Goal: Find contact information: Find contact information

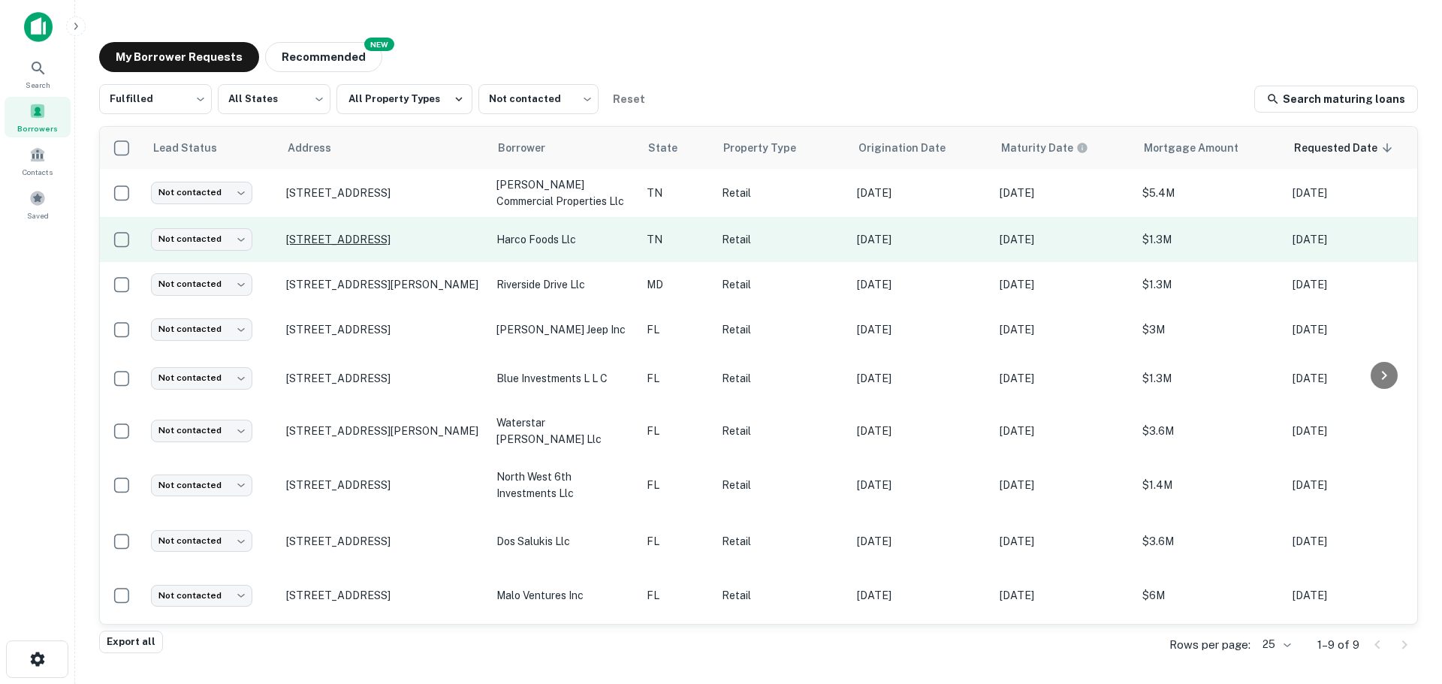
click at [389, 233] on p "[STREET_ADDRESS]" at bounding box center [383, 240] width 195 height 14
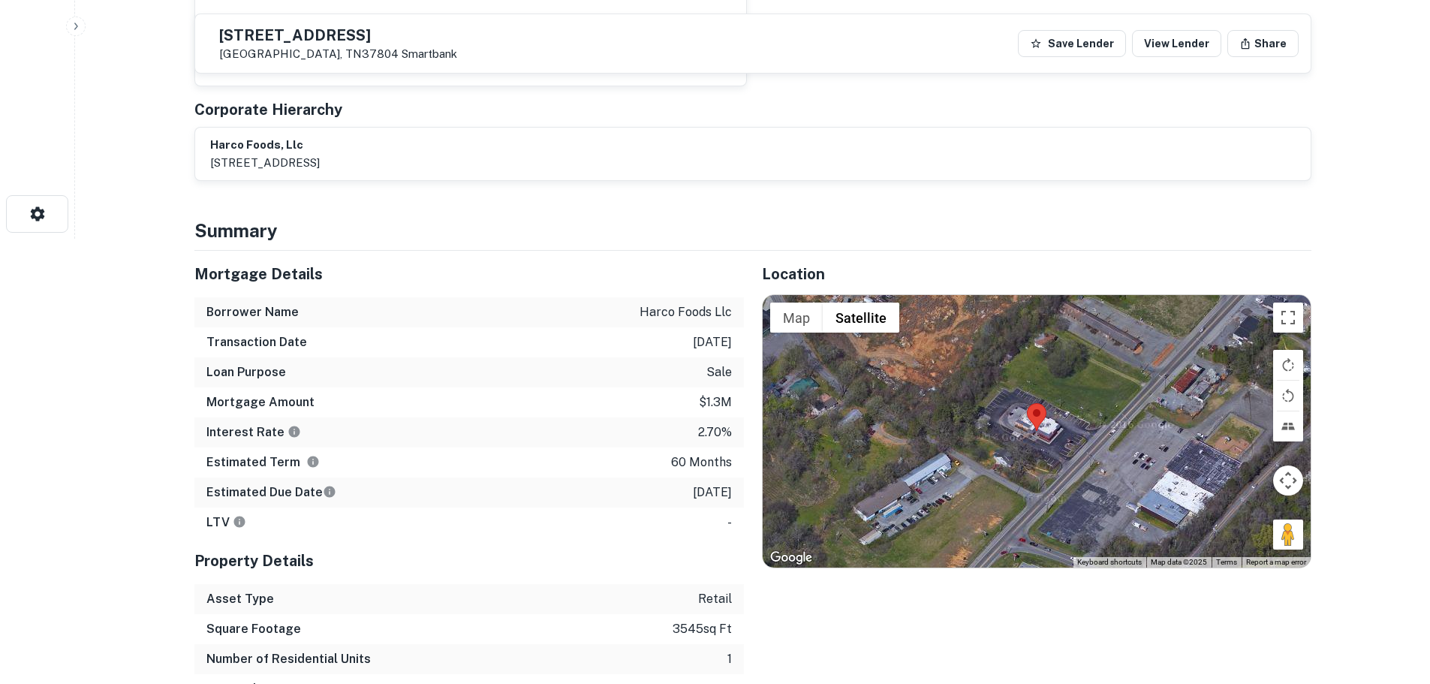
scroll to position [451, 0]
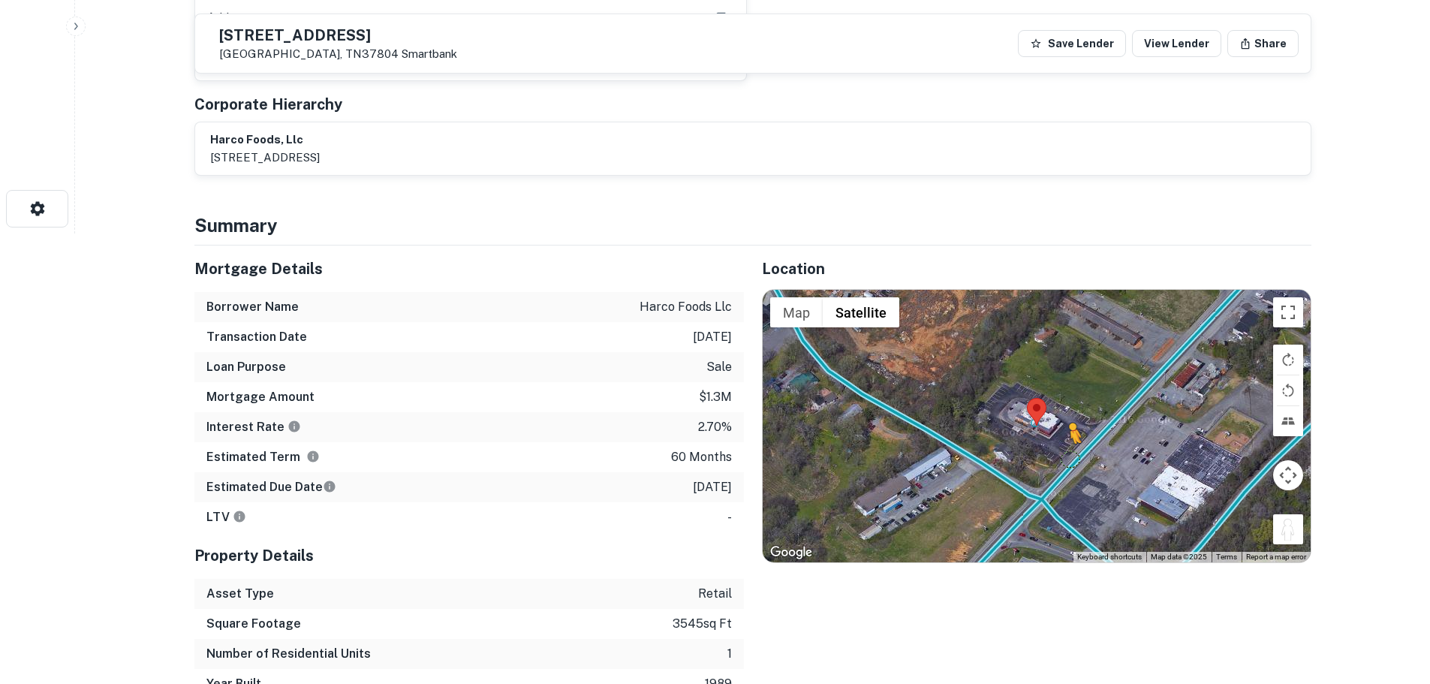
drag, startPoint x: 1296, startPoint y: 538, endPoint x: 1064, endPoint y: 458, distance: 245.5
click at [1064, 458] on div "To activate drag with keyboard, press Alt + Enter. Once in keyboard drag state,…" at bounding box center [1037, 426] width 548 height 272
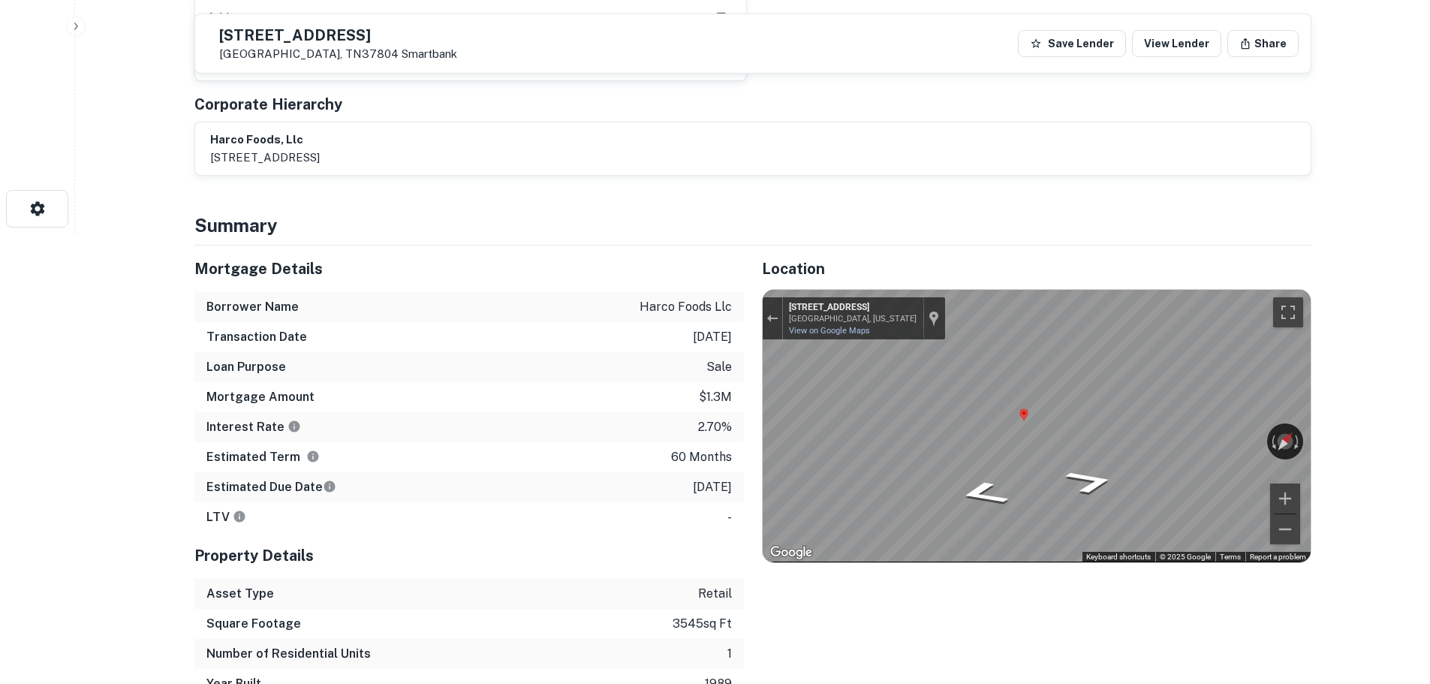
click at [377, 35] on h5 "[STREET_ADDRESS]" at bounding box center [338, 35] width 238 height 15
copy h5 "[STREET_ADDRESS]"
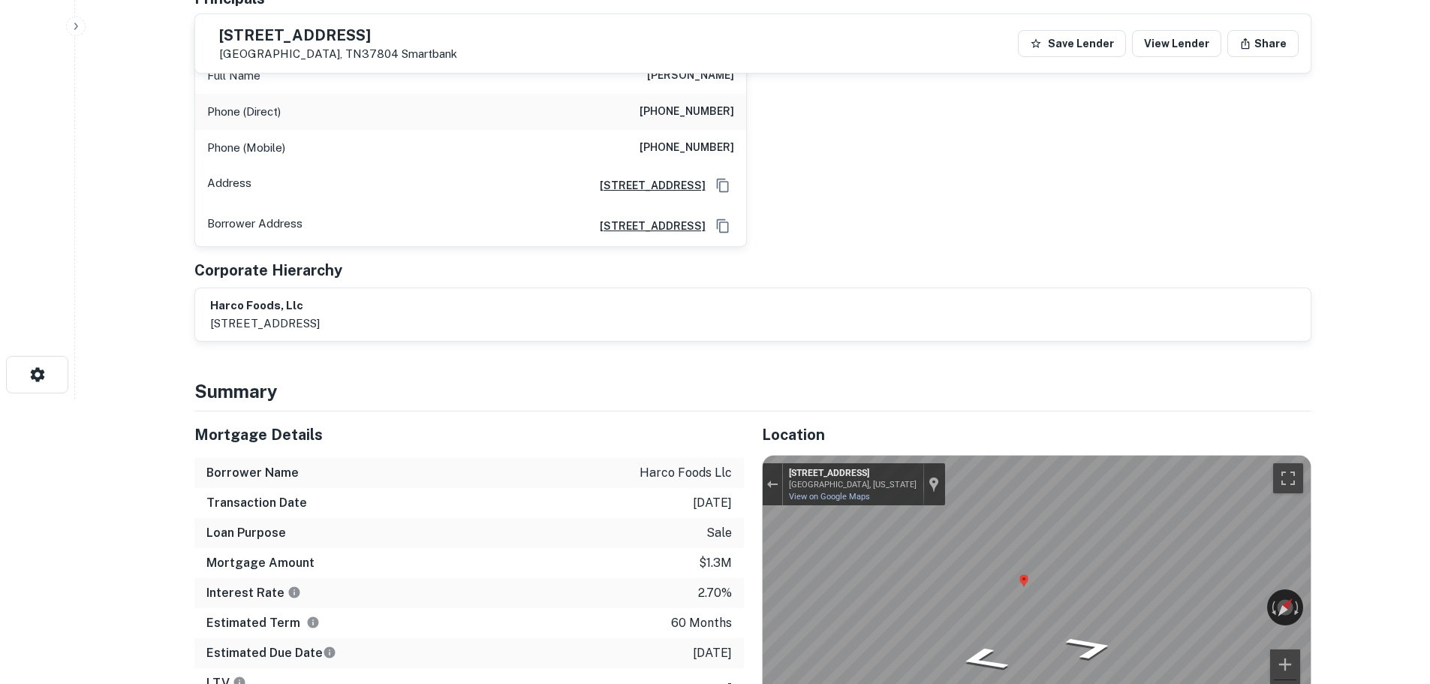
scroll to position [150, 0]
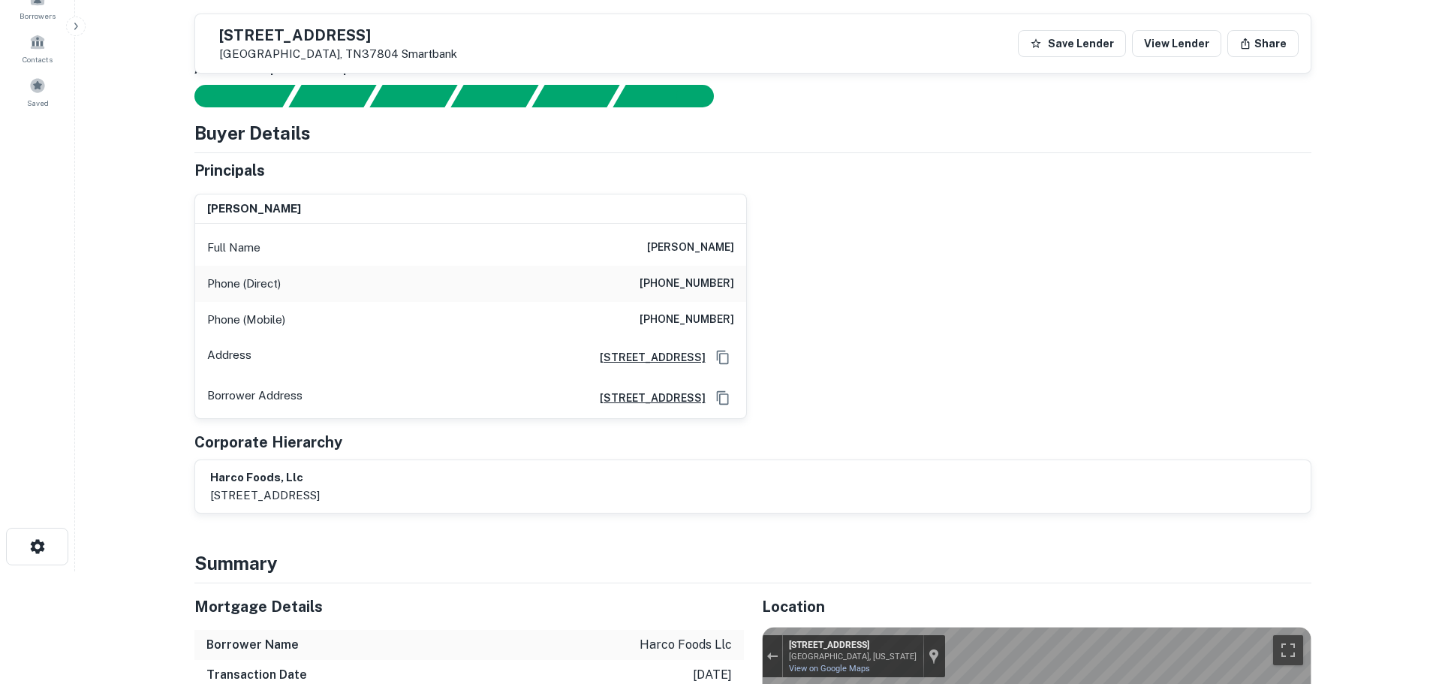
click at [701, 202] on div "[PERSON_NAME] Full Name [PERSON_NAME] Phone (Direct) [PHONE_NUMBER] Phone (Mobi…" at bounding box center [470, 306] width 551 height 224
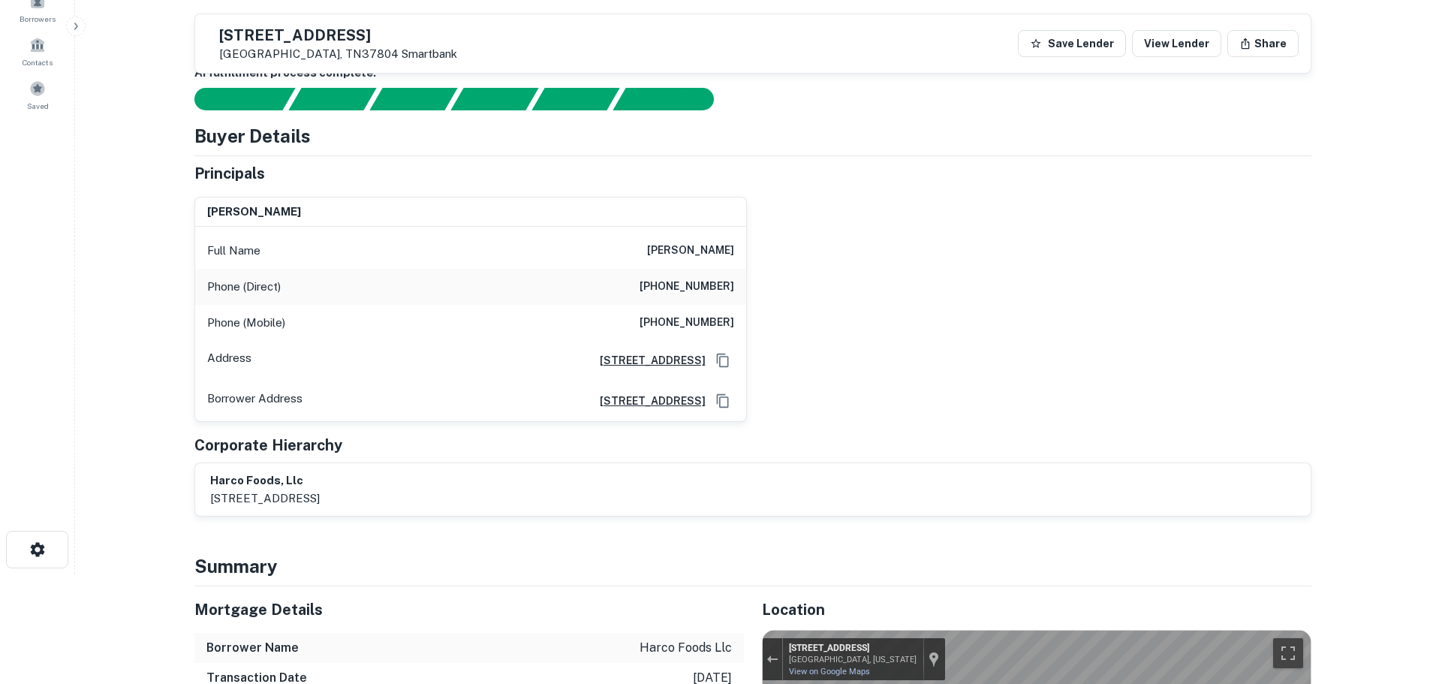
scroll to position [75, 0]
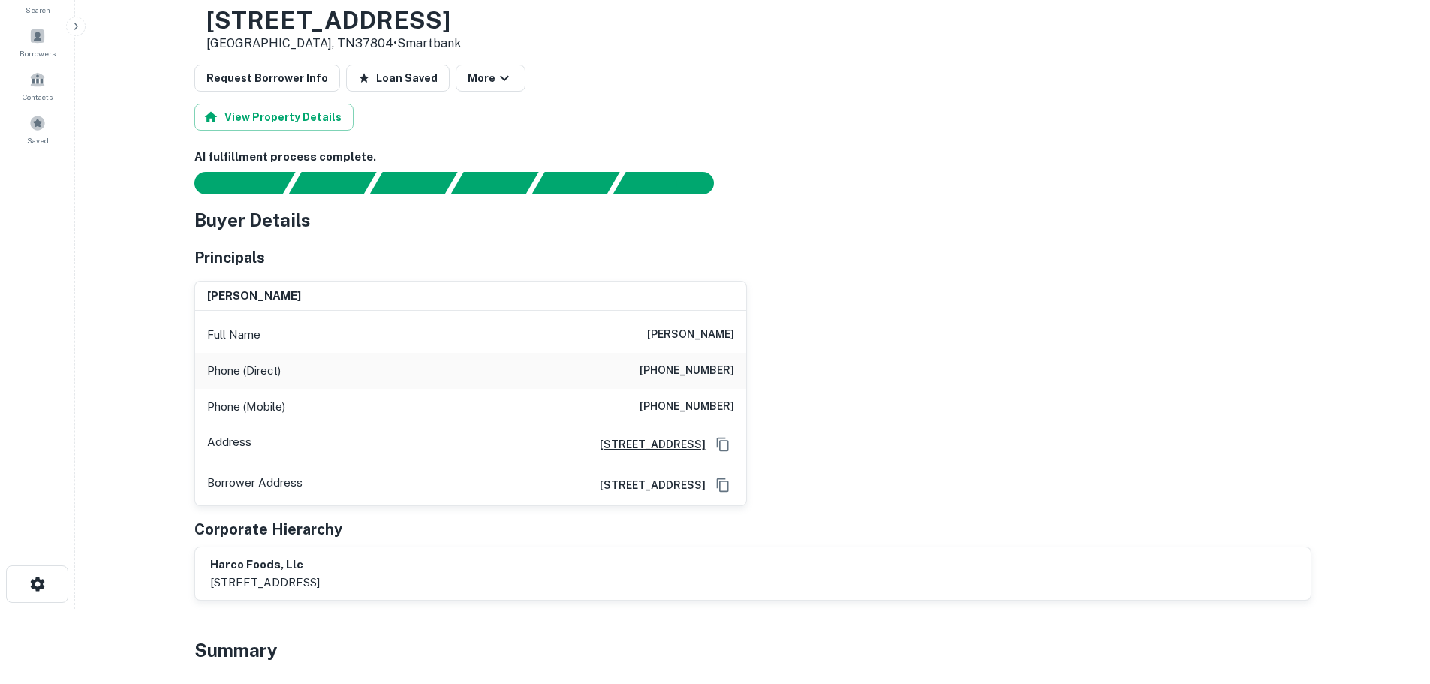
click at [701, 202] on div "AI fulfillment process complete. Buyer Details Principals [PERSON_NAME] Full Na…" at bounding box center [752, 375] width 1117 height 452
click at [700, 341] on h6 "[PERSON_NAME]" at bounding box center [690, 335] width 87 height 18
copy h6 "[PERSON_NAME]"
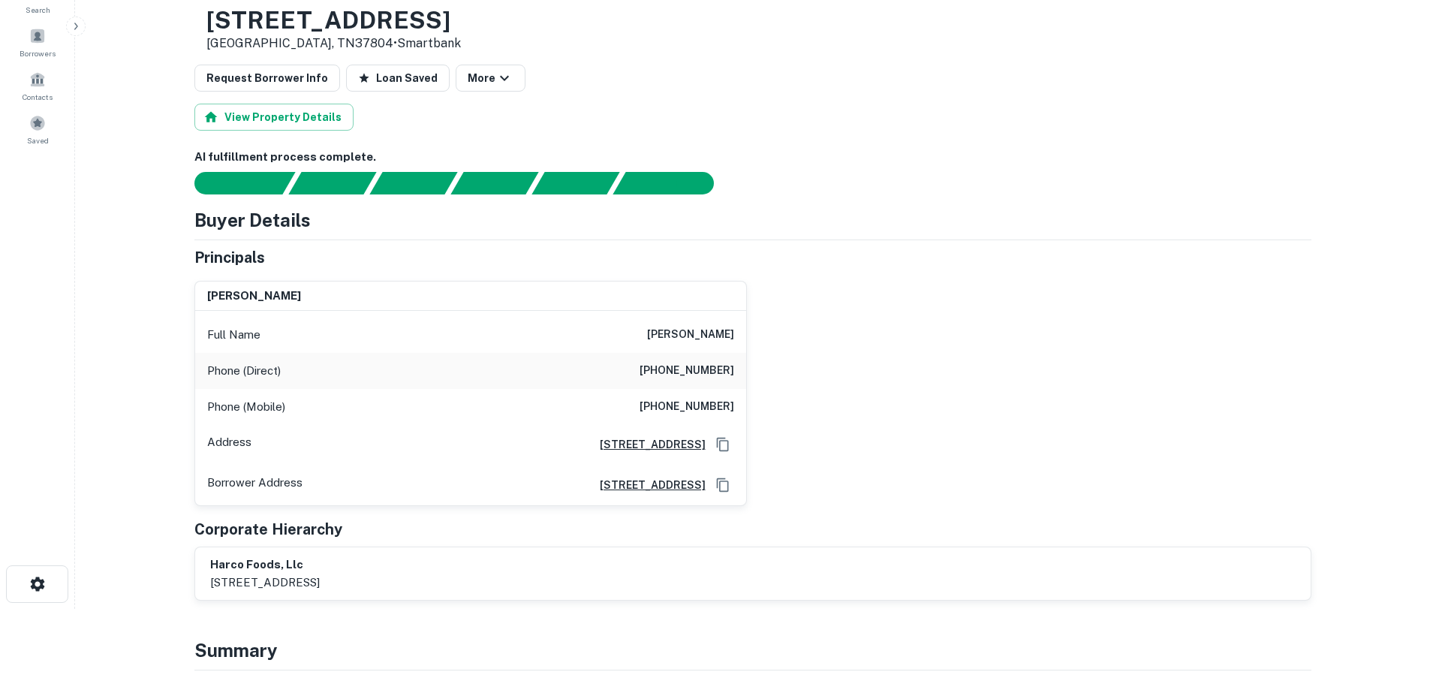
click at [695, 365] on h6 "[PHONE_NUMBER]" at bounding box center [687, 371] width 95 height 18
click at [695, 364] on h6 "[PHONE_NUMBER]" at bounding box center [687, 371] width 95 height 18
copy h6 "[PHONE_NUMBER]"
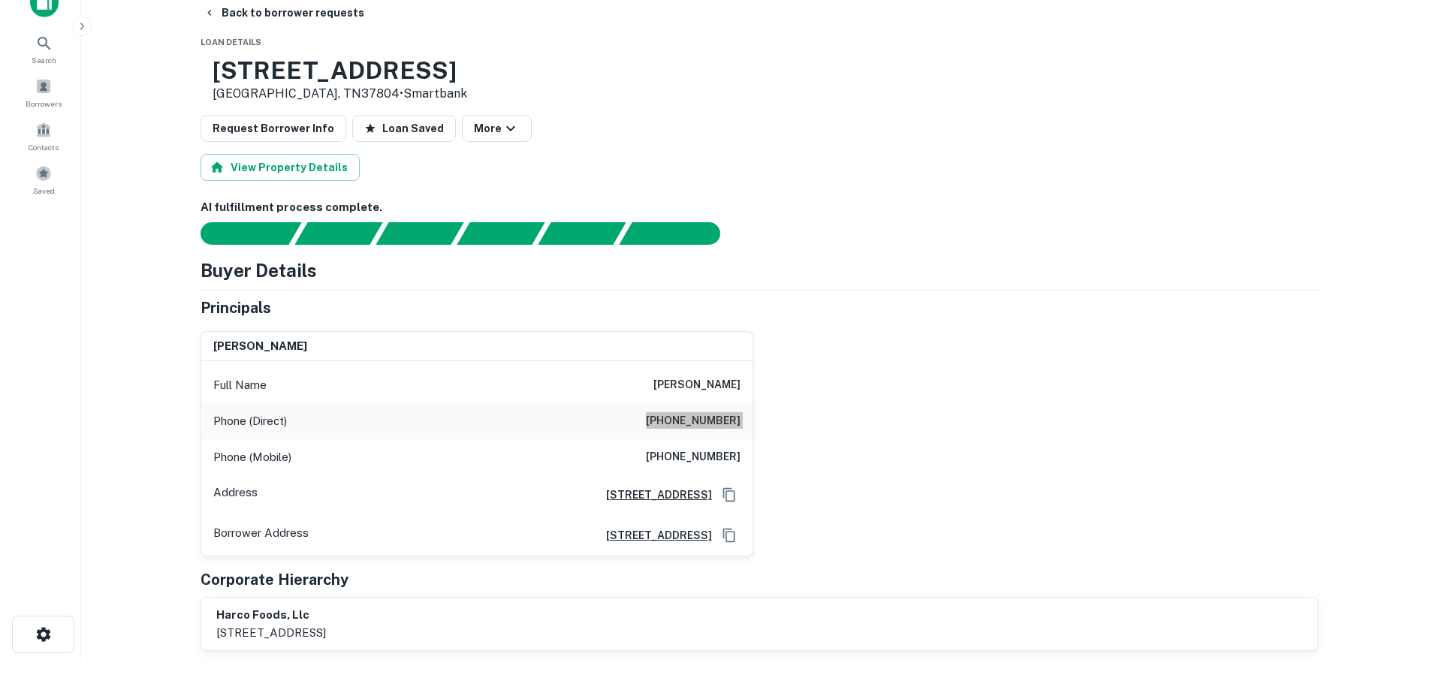
scroll to position [0, 0]
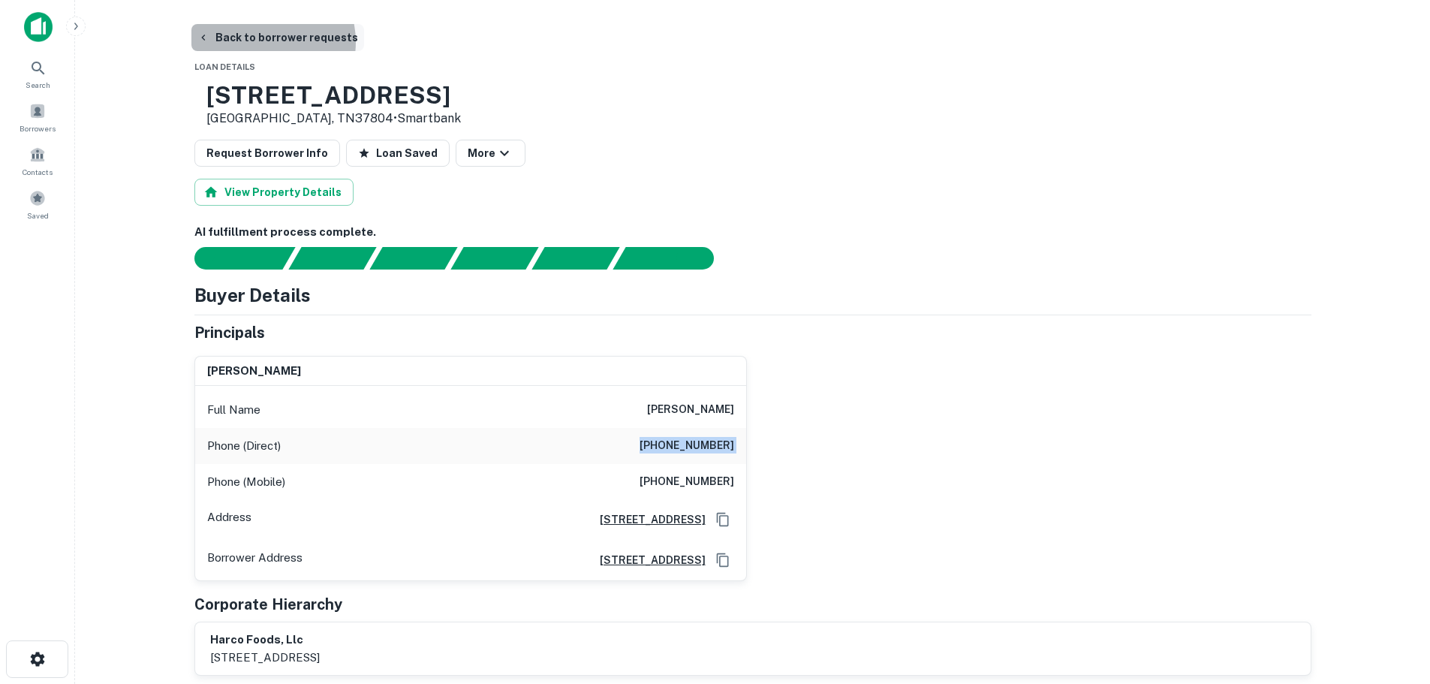
click at [260, 42] on button "Back to borrower requests" at bounding box center [277, 37] width 173 height 27
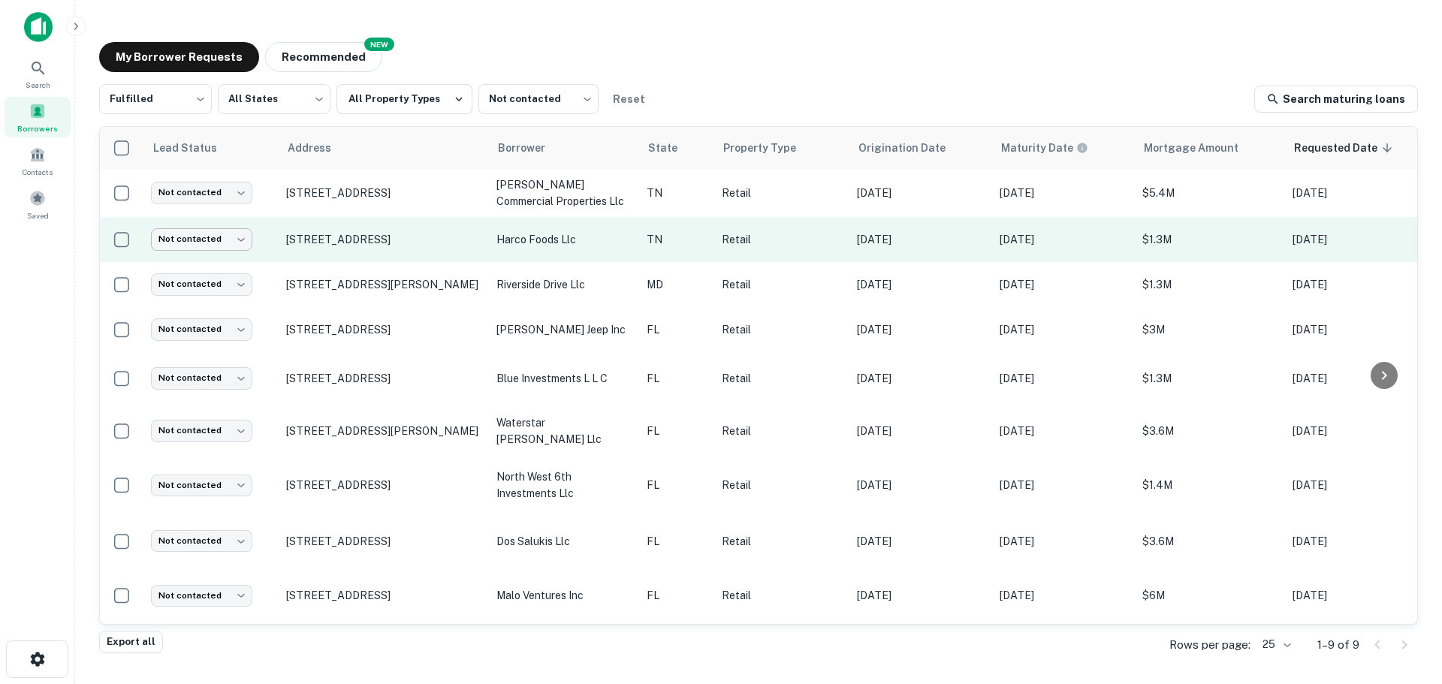
click at [212, 240] on body "Search Borrowers Contacts Saved My Borrower Requests NEW Recommended Fulfilled …" at bounding box center [721, 342] width 1442 height 684
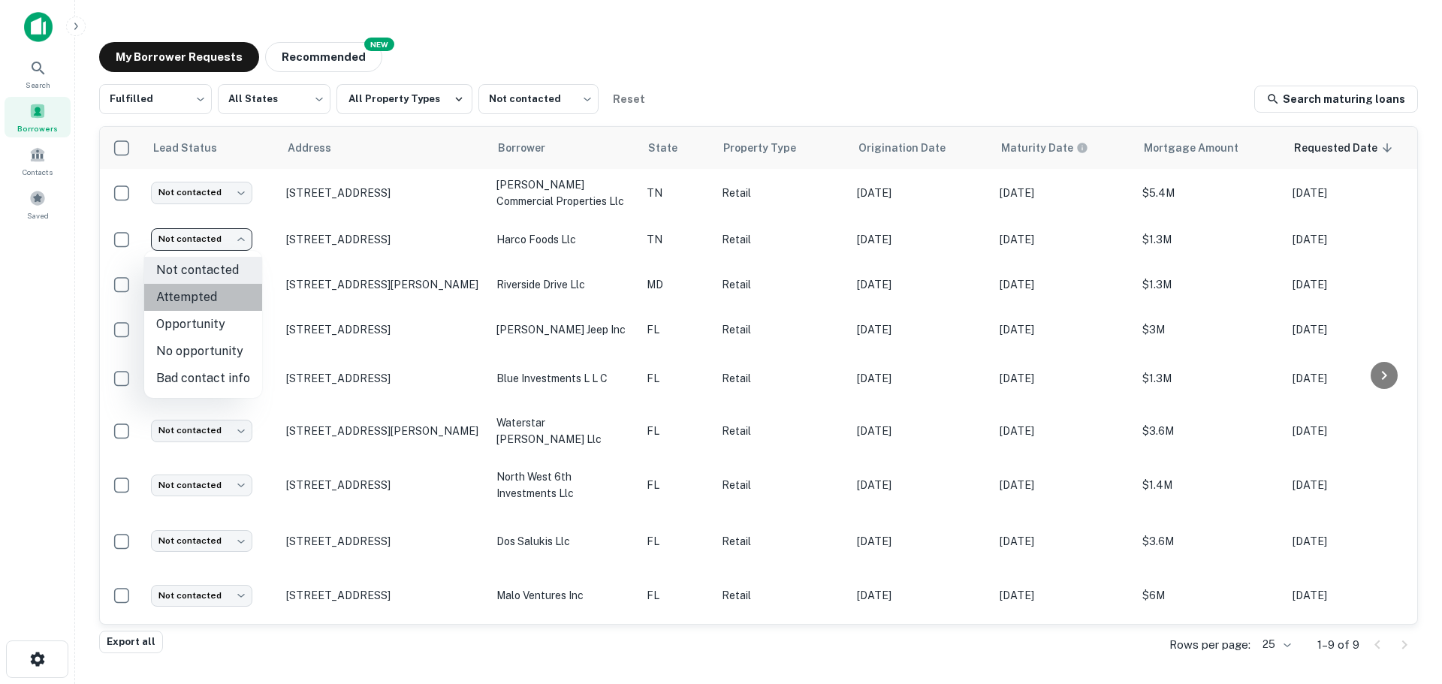
click at [220, 299] on li "Attempted" at bounding box center [203, 297] width 118 height 27
type input "*********"
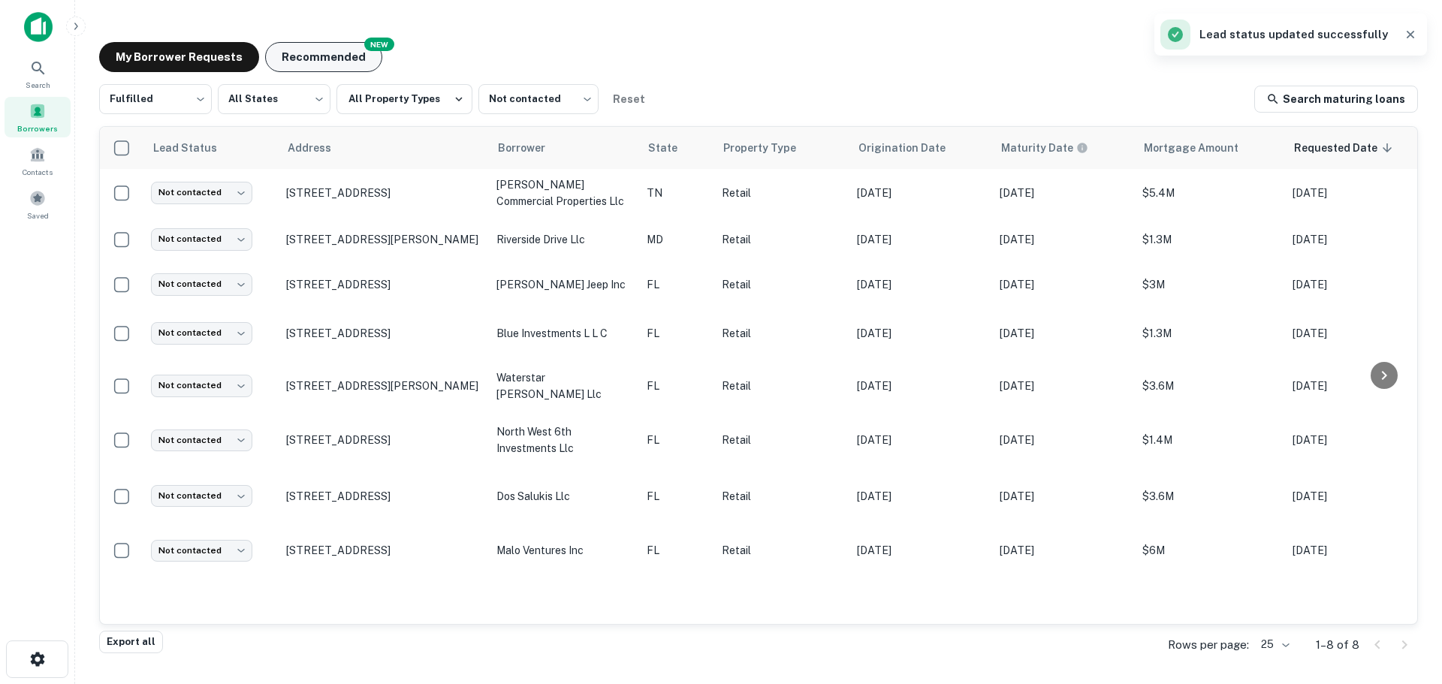
click at [335, 47] on button "Recommended" at bounding box center [323, 57] width 117 height 30
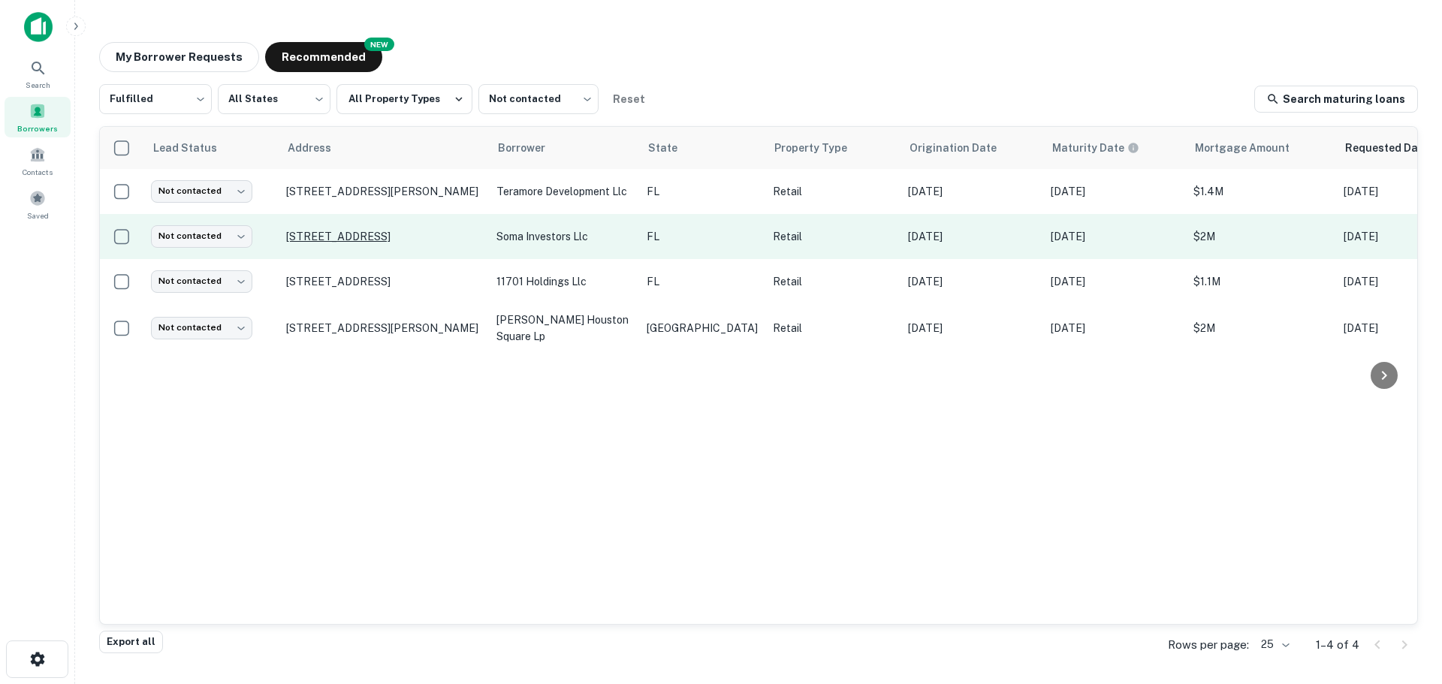
click at [379, 237] on p "[STREET_ADDRESS]" at bounding box center [383, 237] width 195 height 14
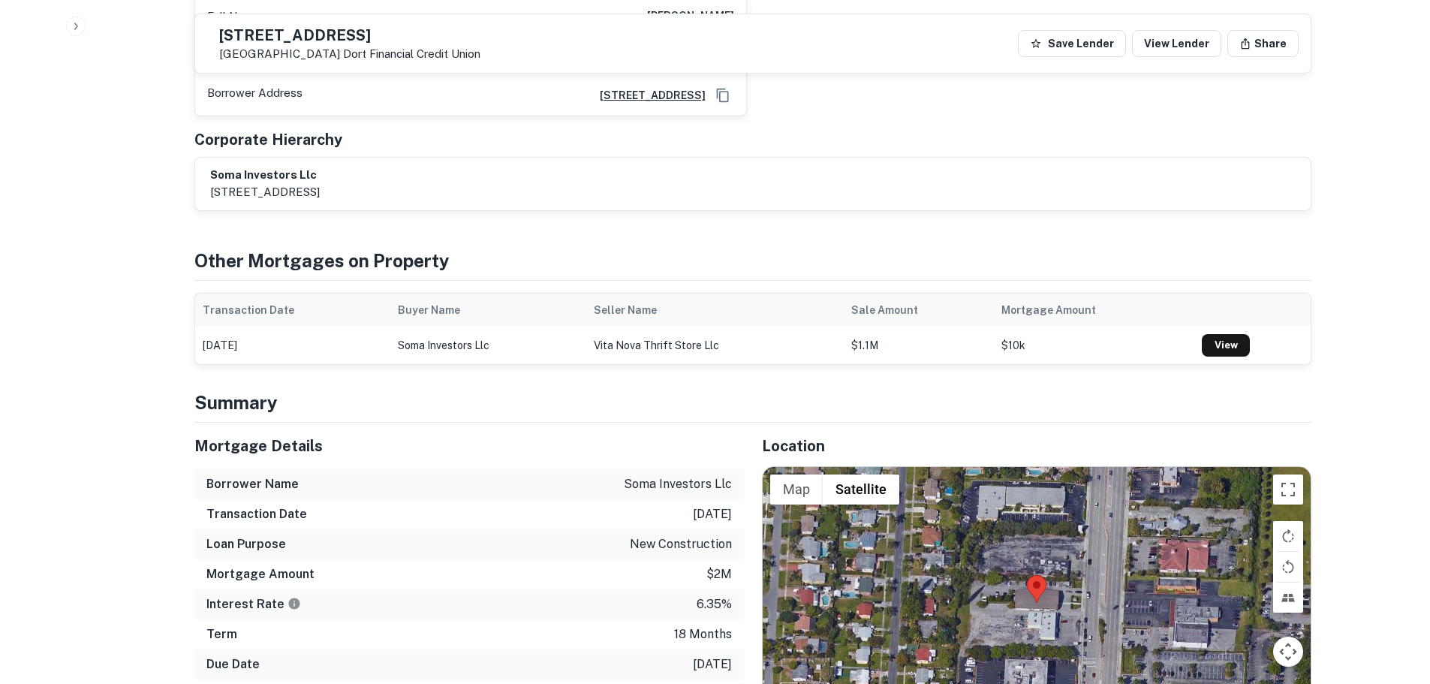
scroll to position [2027, 0]
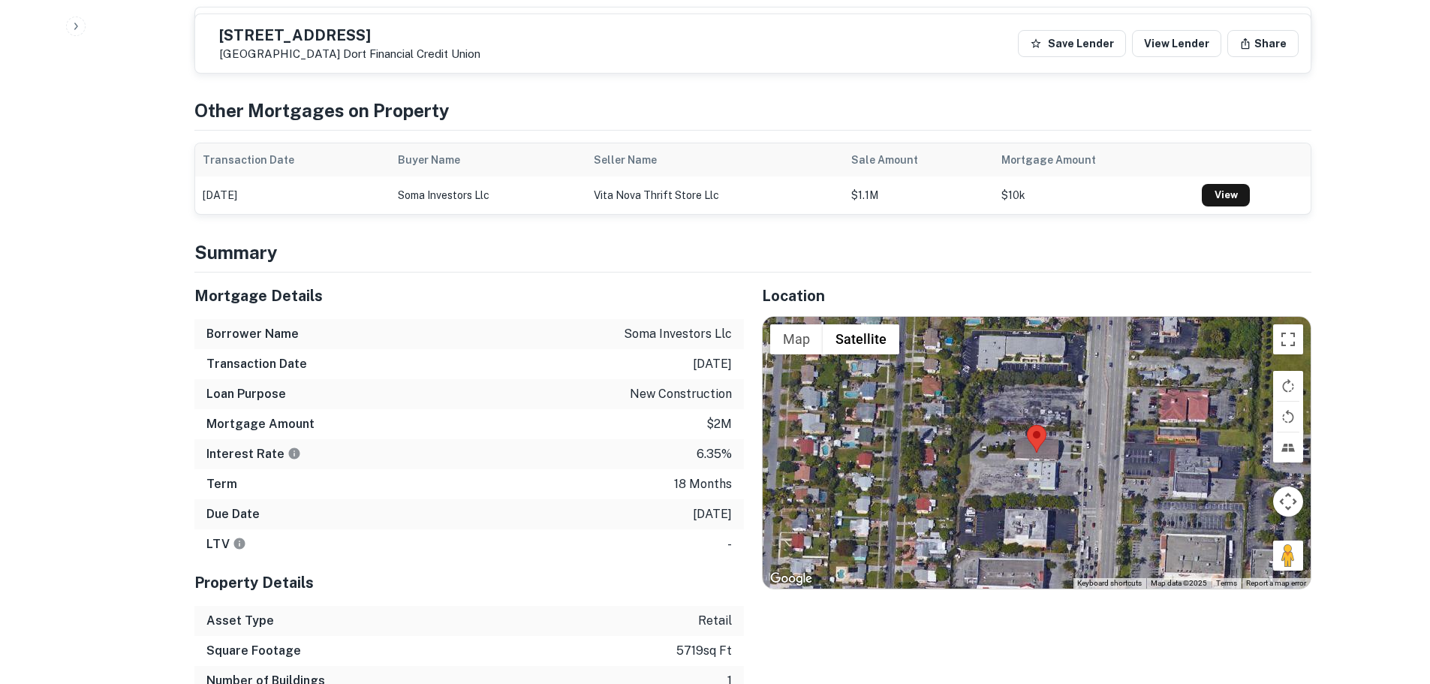
click at [354, 43] on h5 "[STREET_ADDRESS]" at bounding box center [349, 35] width 261 height 15
copy h5 "[STREET_ADDRESS]"
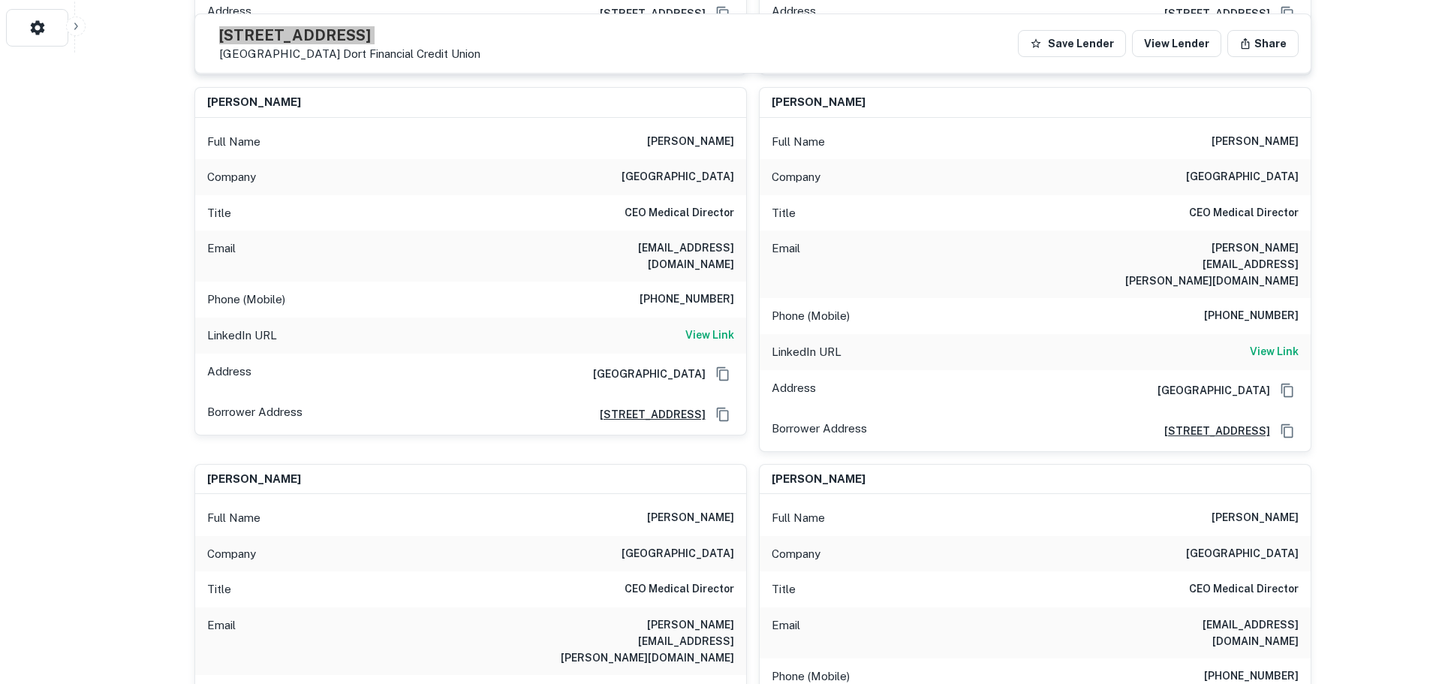
scroll to position [601, 0]
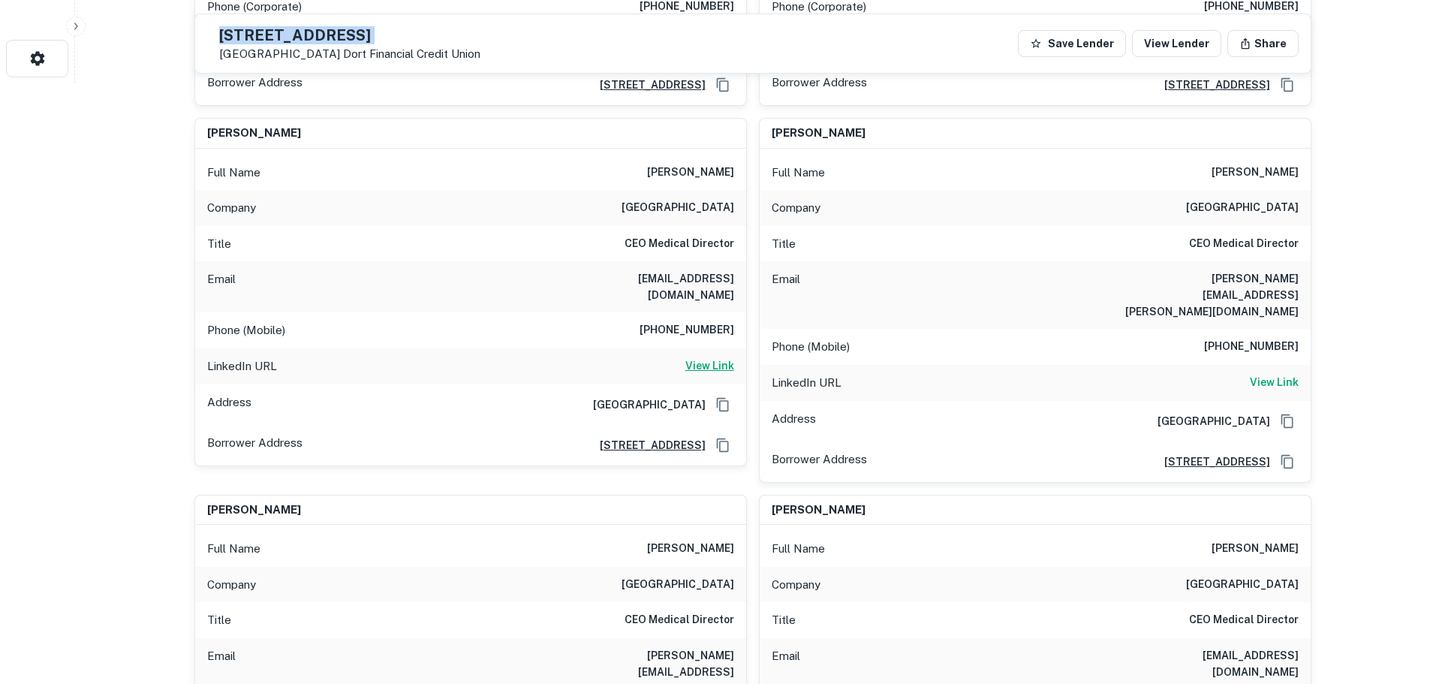
click at [705, 357] on h6 "View Link" at bounding box center [710, 365] width 49 height 17
click at [697, 321] on h6 "[PHONE_NUMBER]" at bounding box center [687, 330] width 95 height 18
copy h6 "[PHONE_NUMBER]"
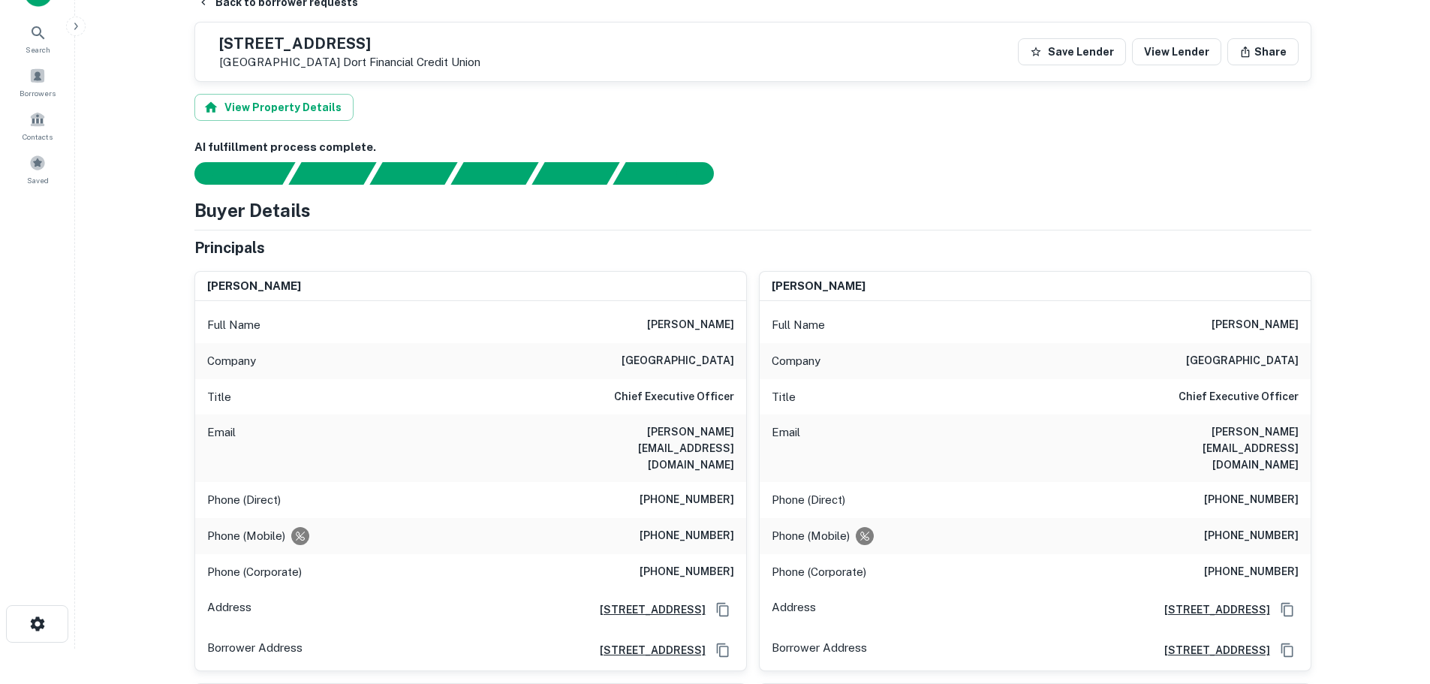
scroll to position [0, 0]
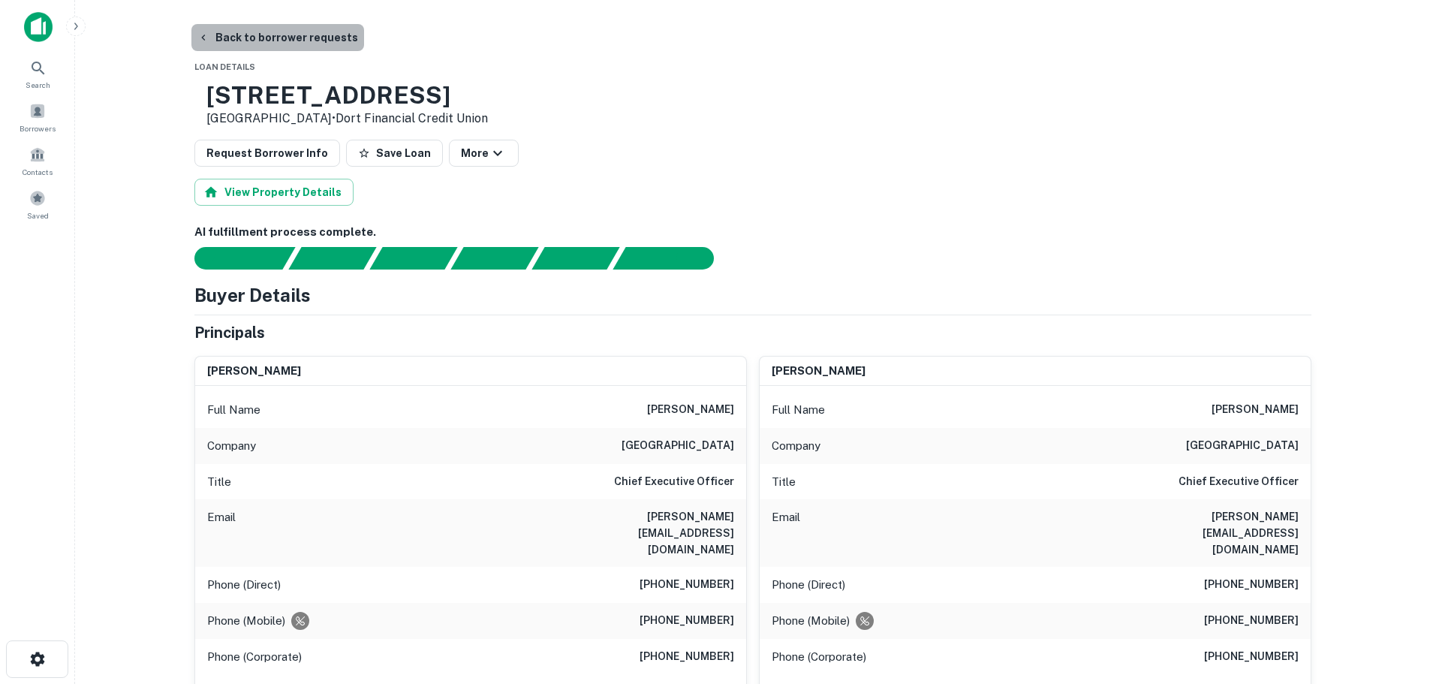
click at [310, 39] on button "Back to borrower requests" at bounding box center [277, 37] width 173 height 27
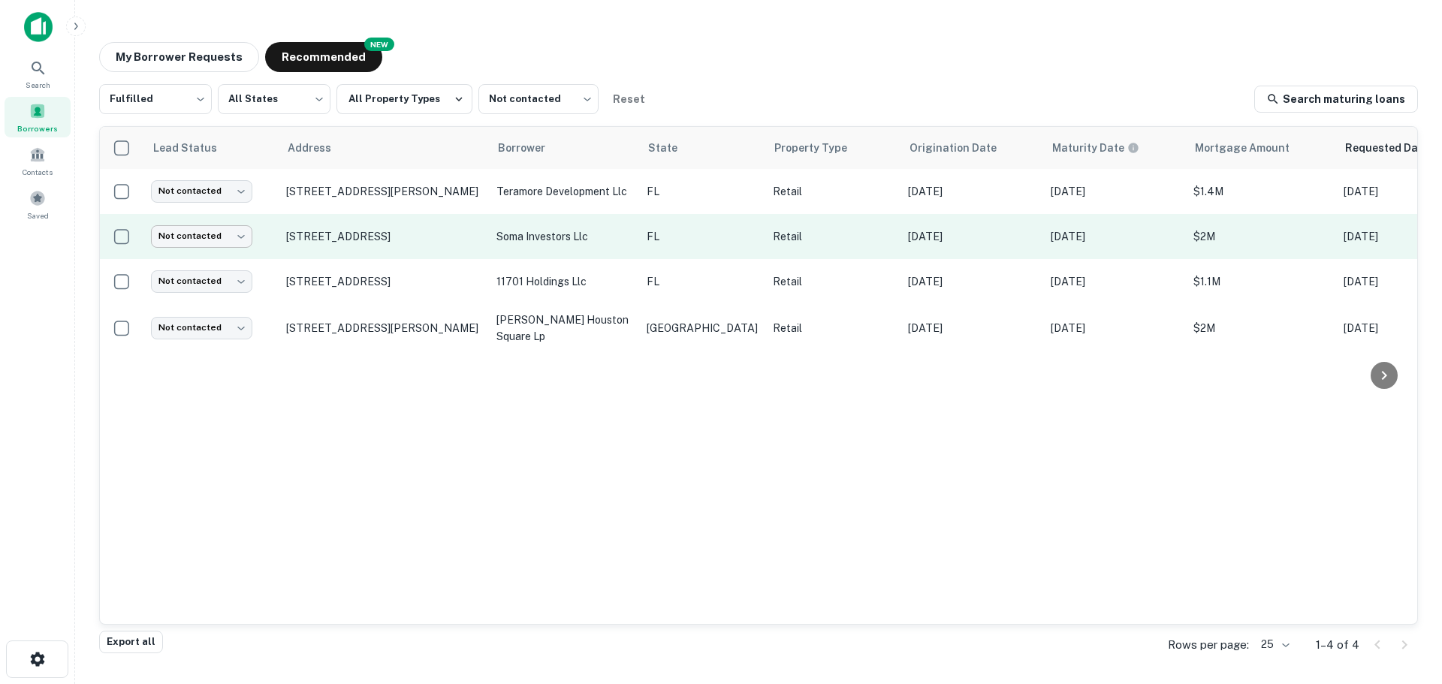
click at [219, 239] on body "Search Borrowers Contacts Saved My Borrower Requests NEW Recommended Fulfilled …" at bounding box center [721, 342] width 1442 height 684
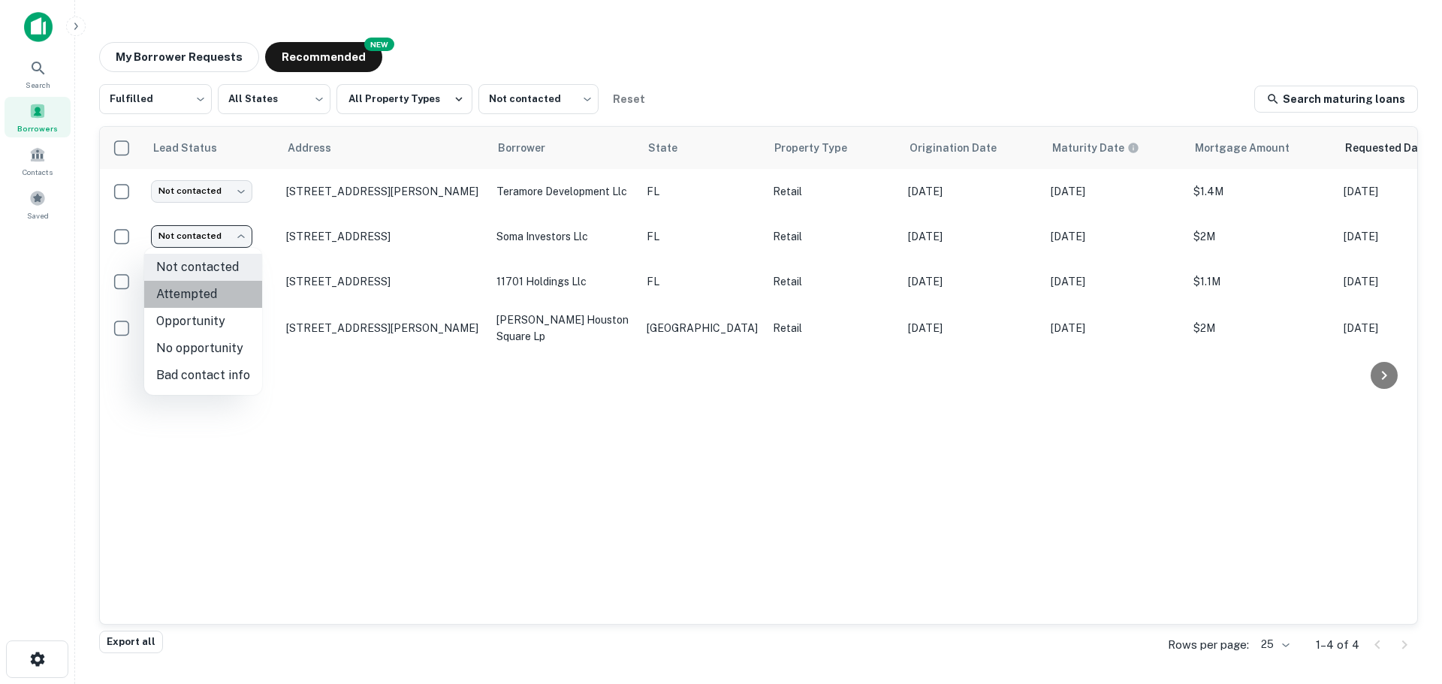
click at [217, 302] on li "Attempted" at bounding box center [203, 294] width 118 height 27
type input "*********"
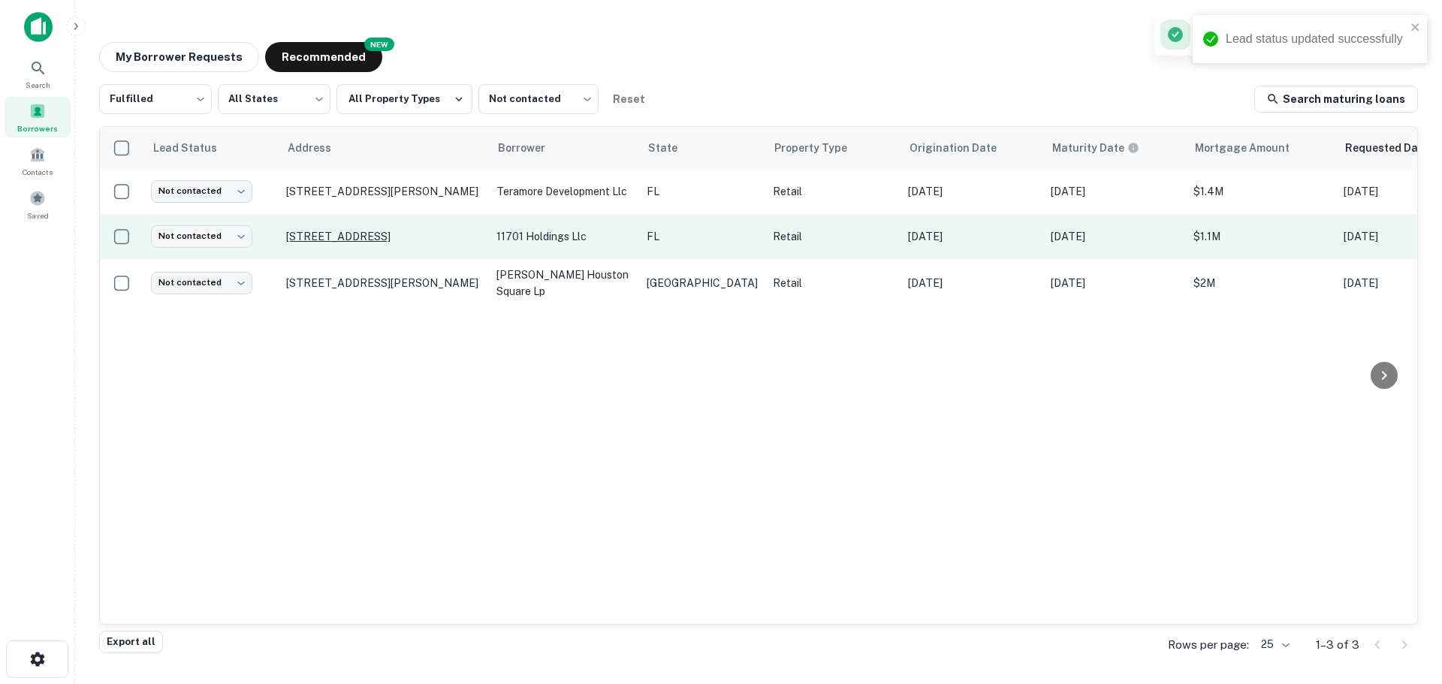
click at [388, 230] on p "[STREET_ADDRESS]" at bounding box center [383, 237] width 195 height 14
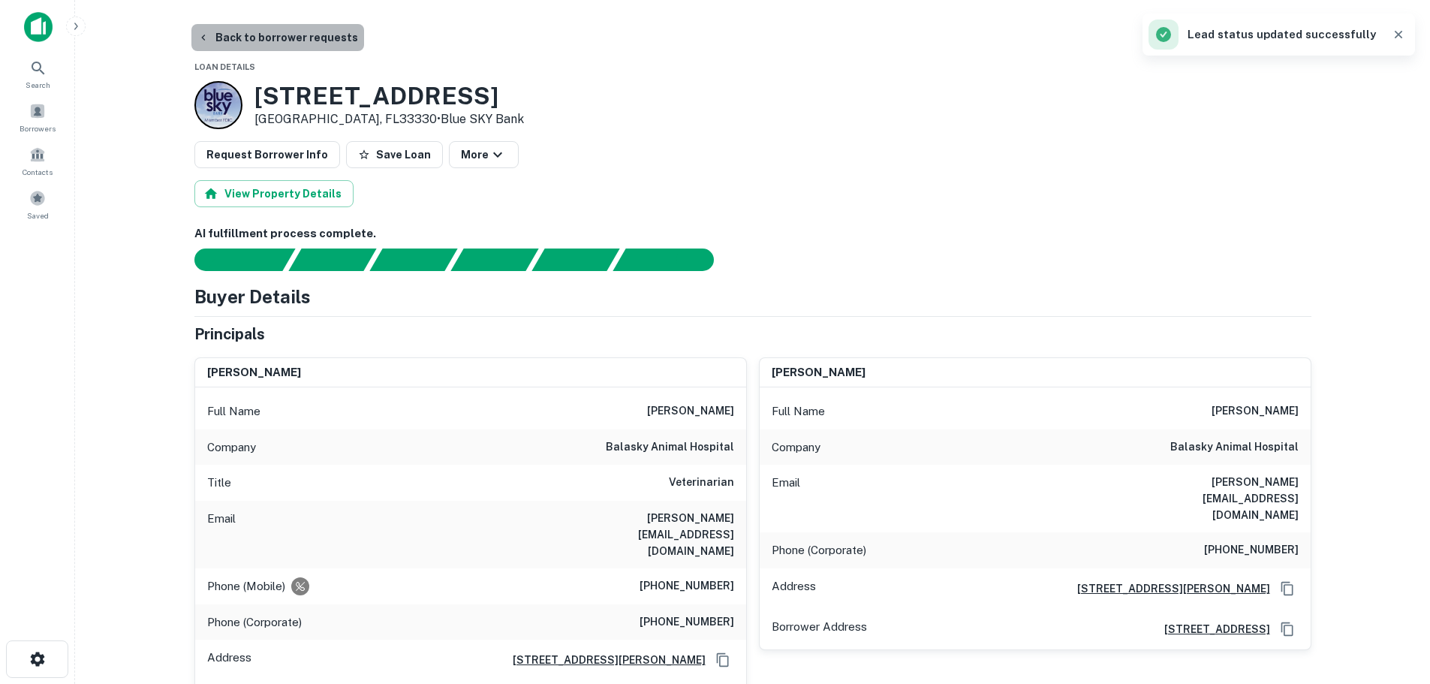
click at [305, 40] on button "Back to borrower requests" at bounding box center [277, 37] width 173 height 27
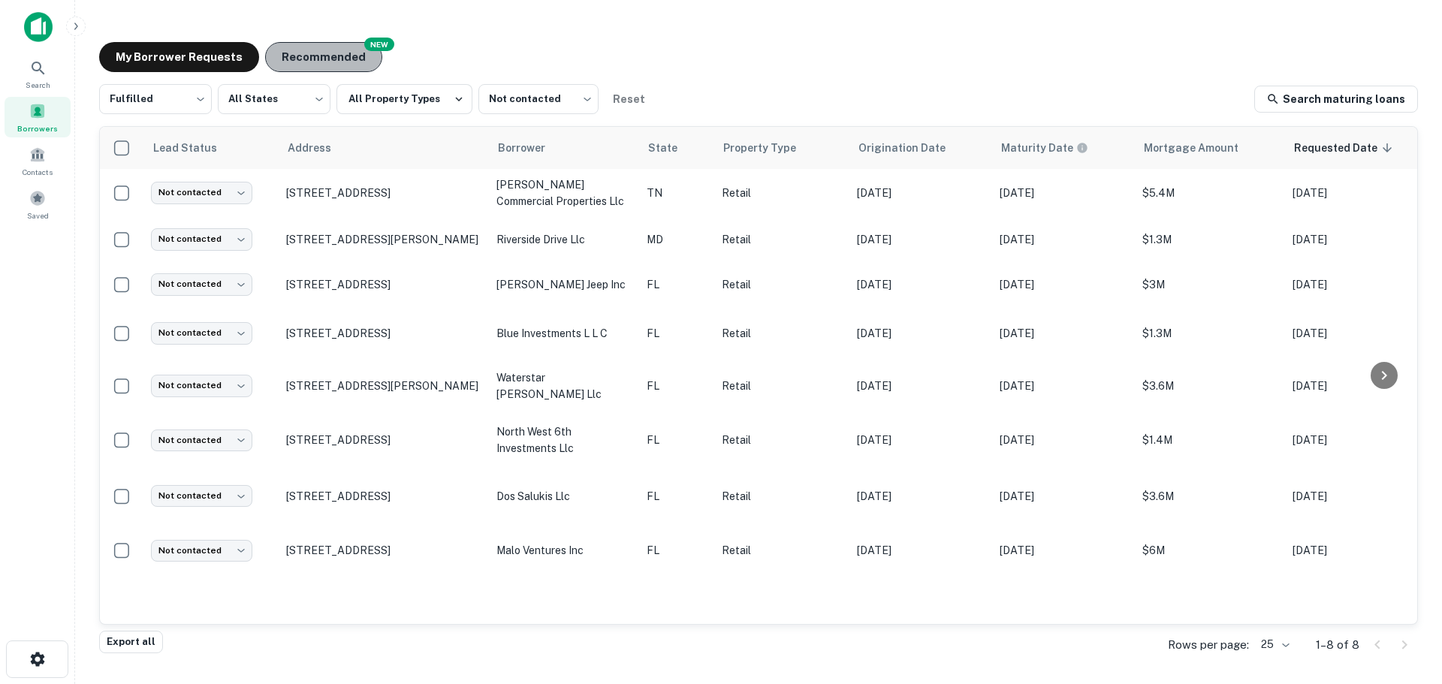
click at [327, 59] on button "Recommended" at bounding box center [323, 57] width 117 height 30
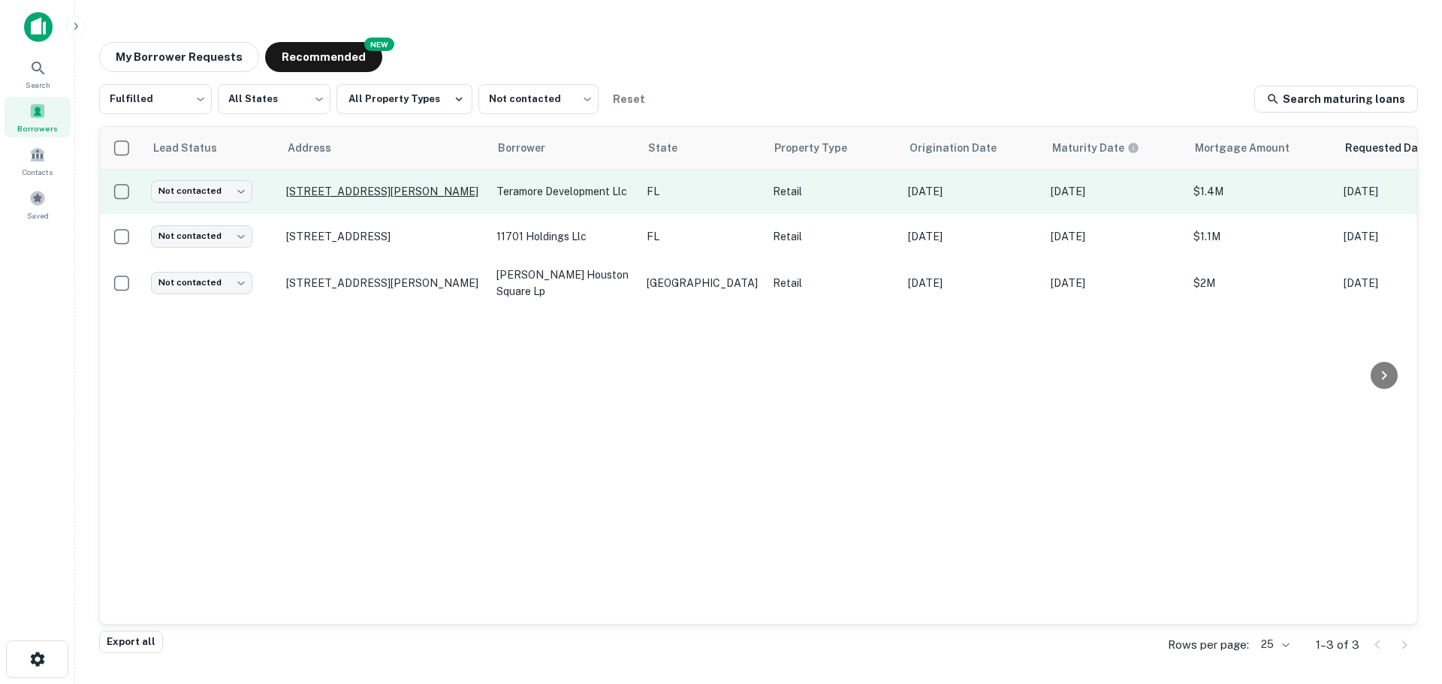
click at [358, 188] on p "[STREET_ADDRESS][PERSON_NAME]" at bounding box center [383, 192] width 195 height 14
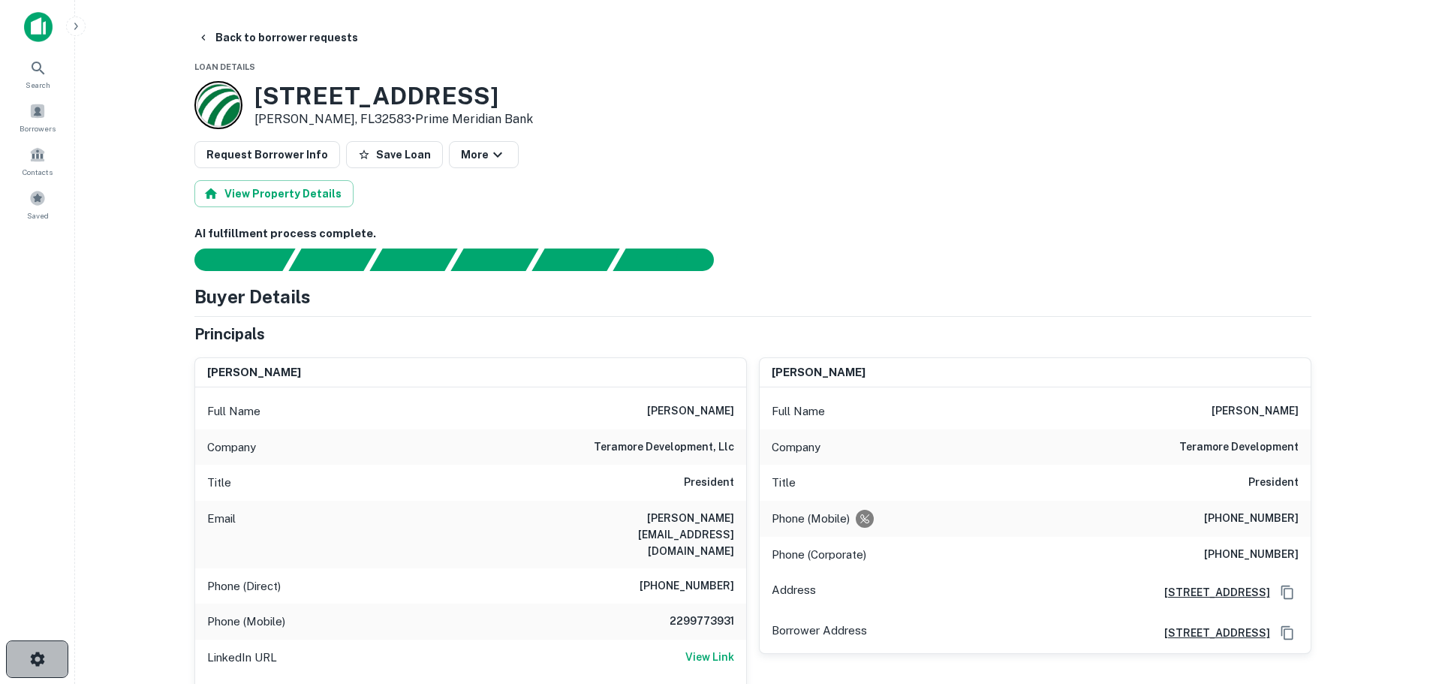
drag, startPoint x: 39, startPoint y: 668, endPoint x: 41, endPoint y: 659, distance: 9.1
click at [41, 659] on button "button" at bounding box center [37, 659] width 62 height 38
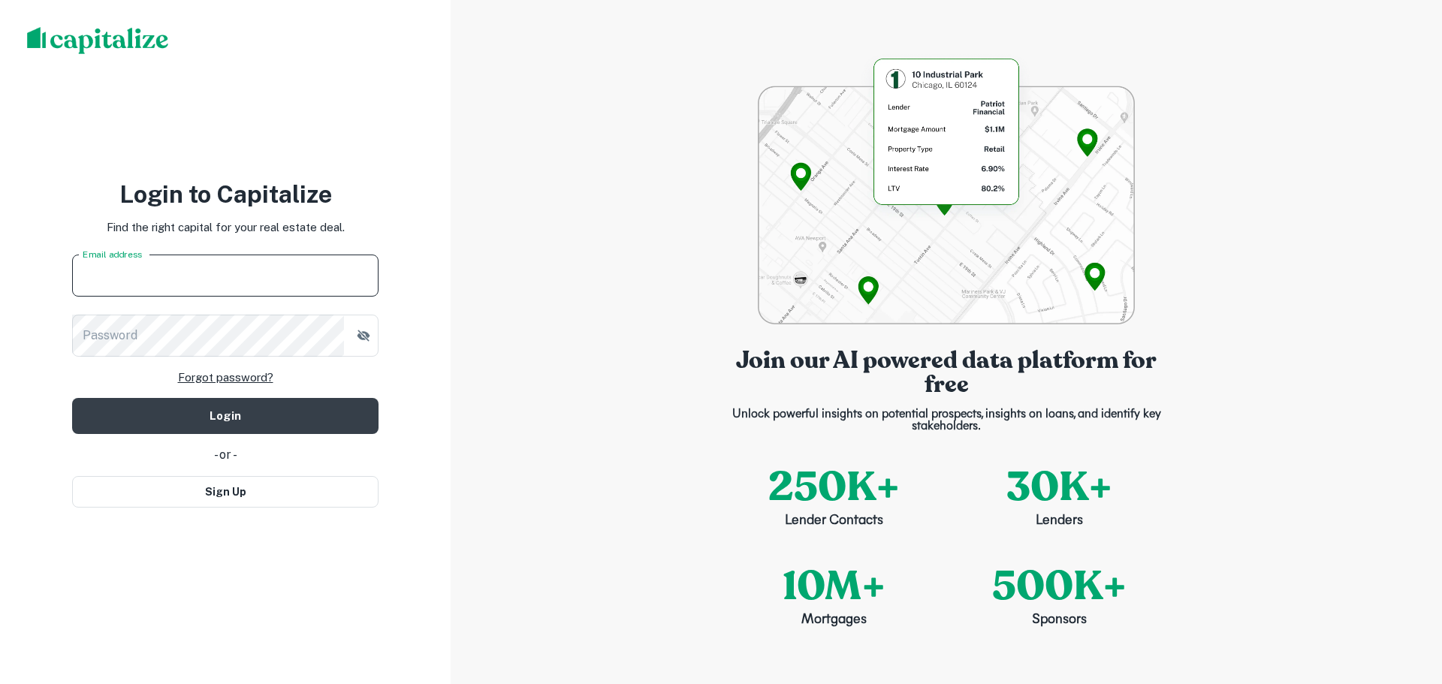
click at [354, 296] on input "Email address" at bounding box center [225, 276] width 306 height 42
type input "**********"
click at [72, 398] on button "Login" at bounding box center [225, 416] width 306 height 36
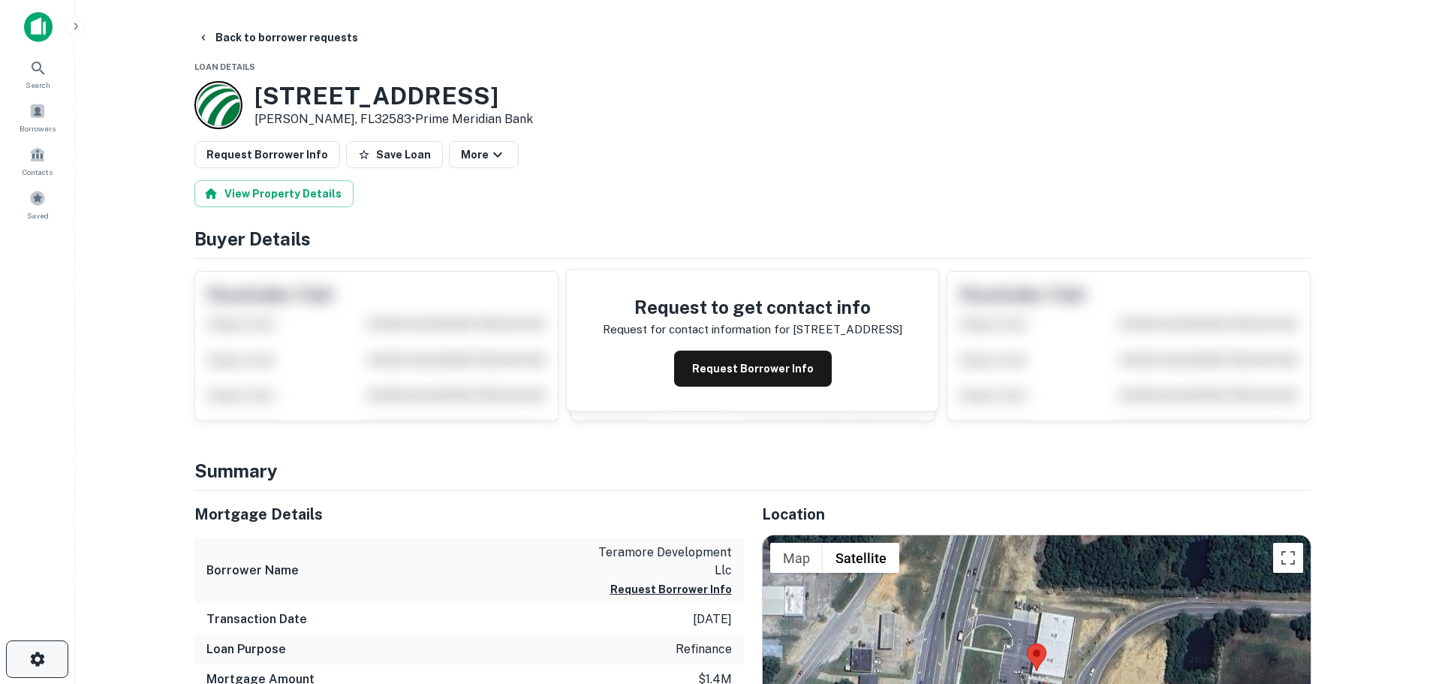
click at [41, 662] on icon "button" at bounding box center [37, 659] width 14 height 14
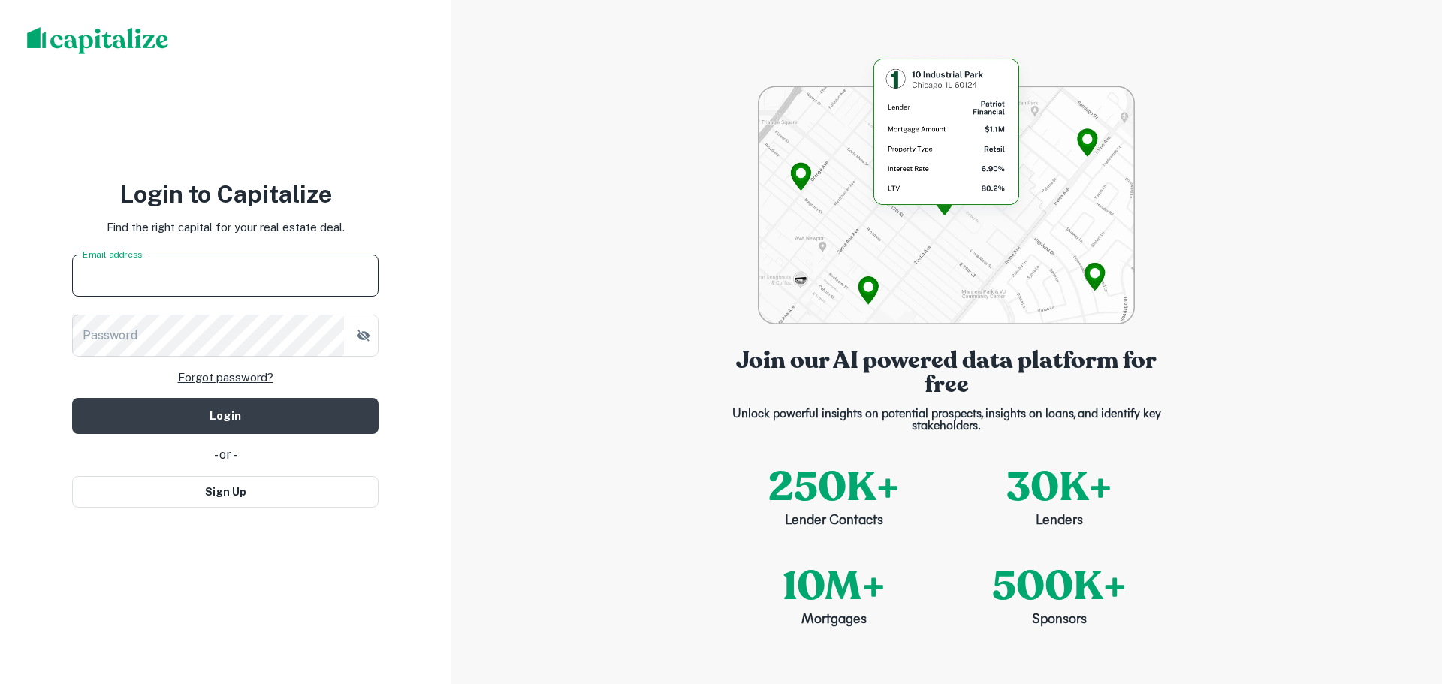
click at [227, 267] on input "Email address" at bounding box center [225, 276] width 306 height 42
type input "**********"
click at [72, 398] on button "Login" at bounding box center [225, 416] width 306 height 36
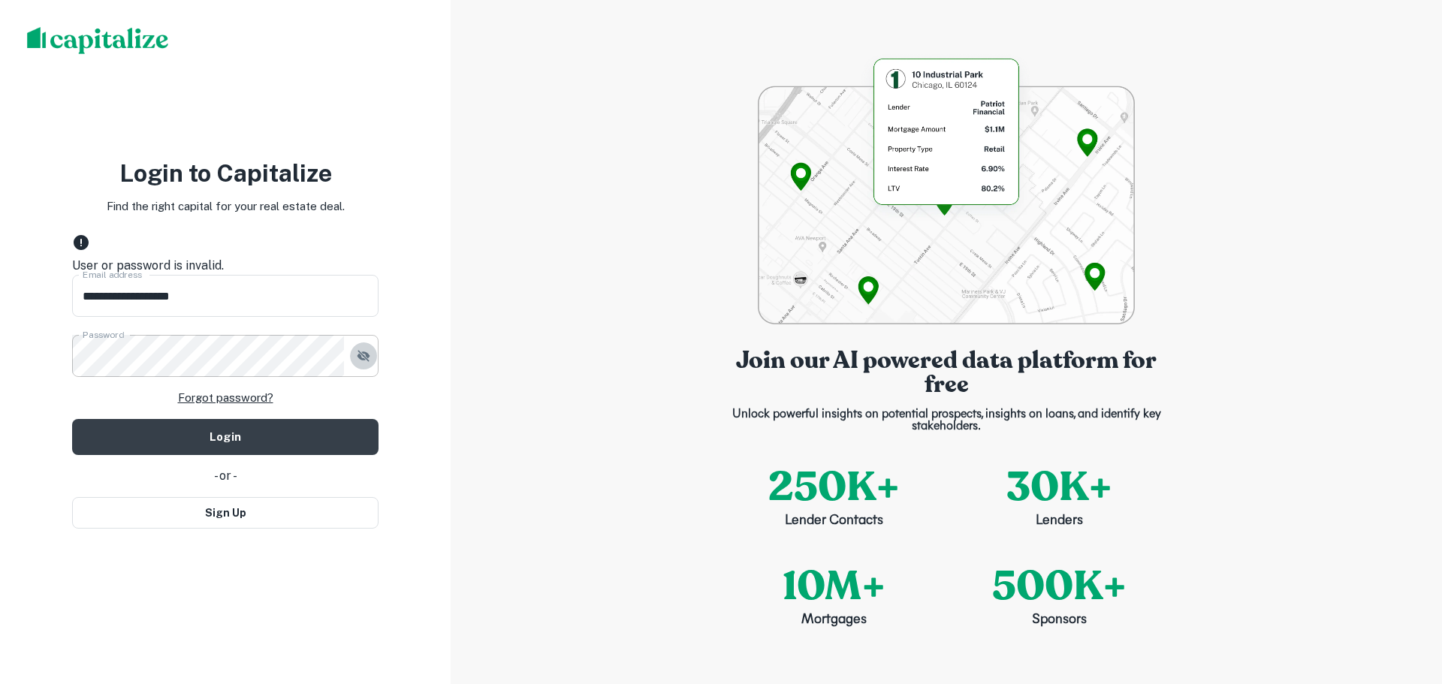
click at [367, 363] on icon "button" at bounding box center [363, 355] width 15 height 15
click at [47, 353] on div "**********" at bounding box center [225, 342] width 451 height 684
click at [72, 419] on button "Login" at bounding box center [225, 437] width 306 height 36
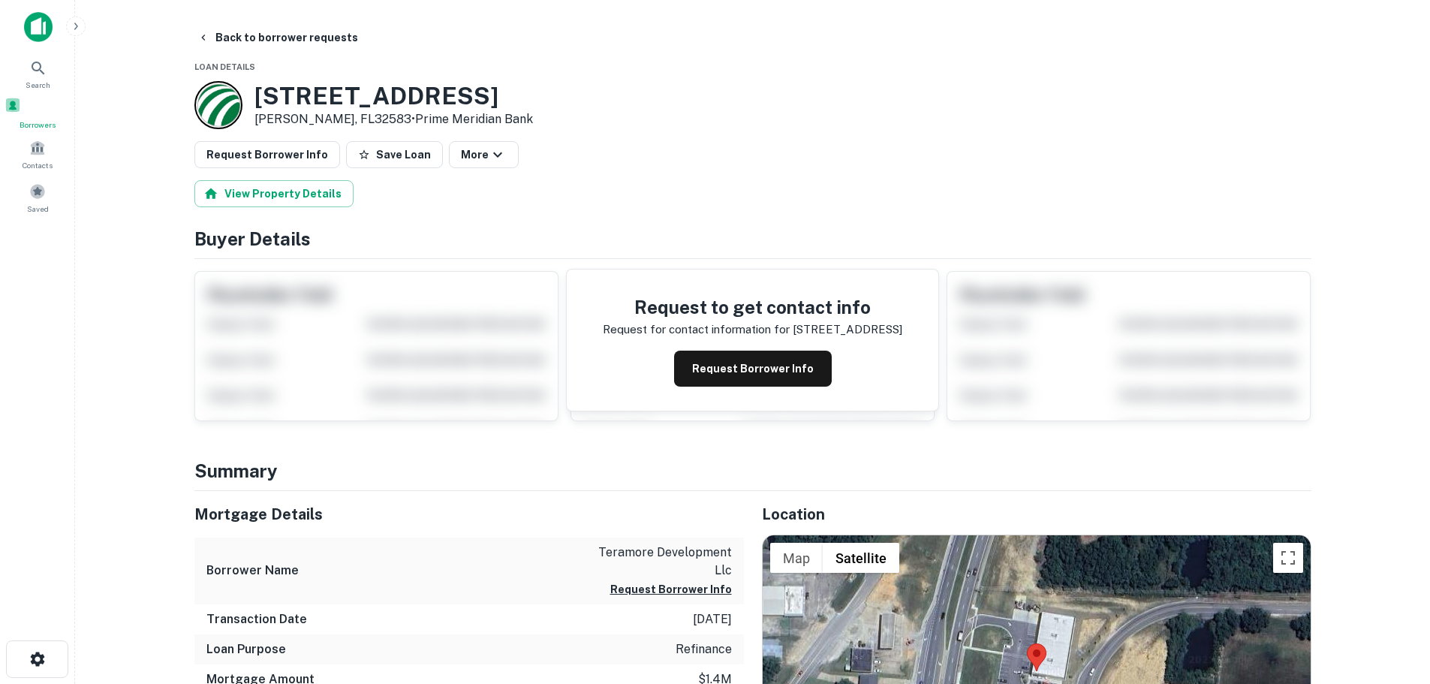
click at [43, 127] on span "Borrowers" at bounding box center [38, 125] width 66 height 12
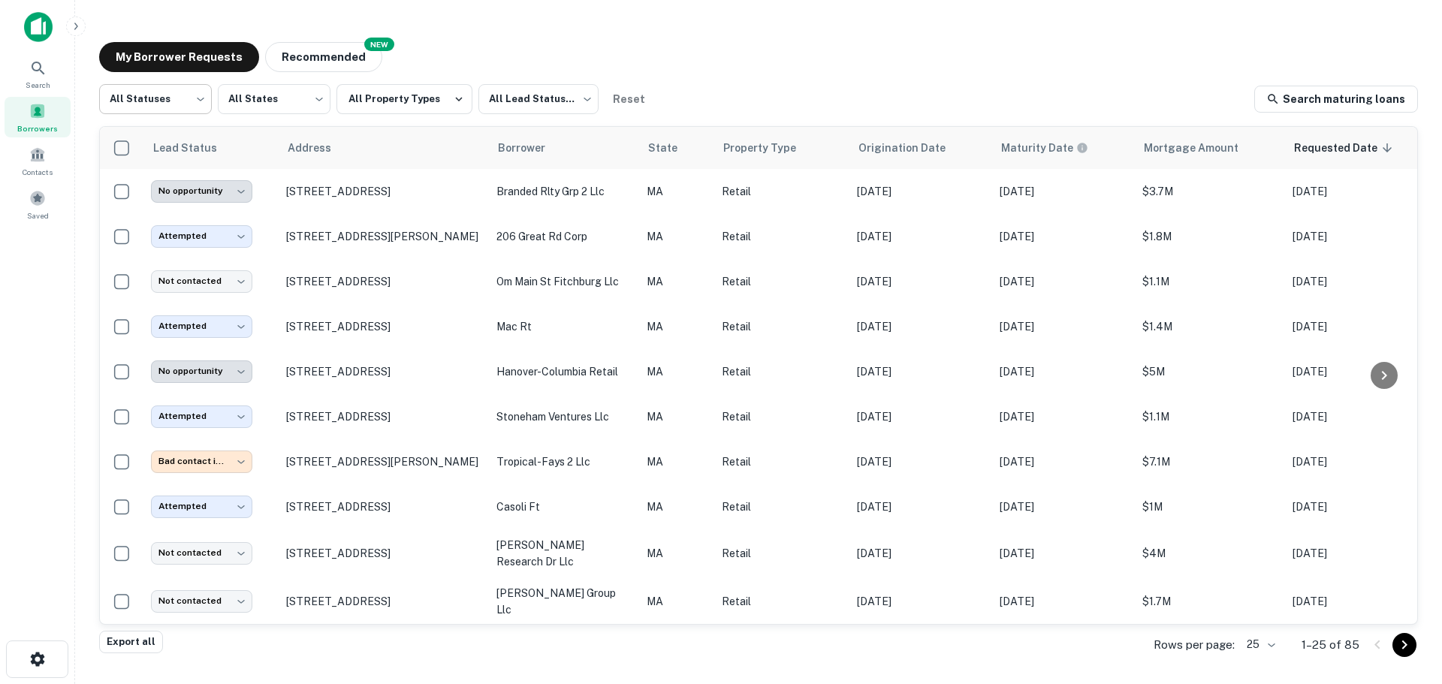
click at [173, 99] on body "**********" at bounding box center [721, 342] width 1442 height 684
click at [179, 193] on li "Fulfilled" at bounding box center [155, 192] width 113 height 27
type input "*********"
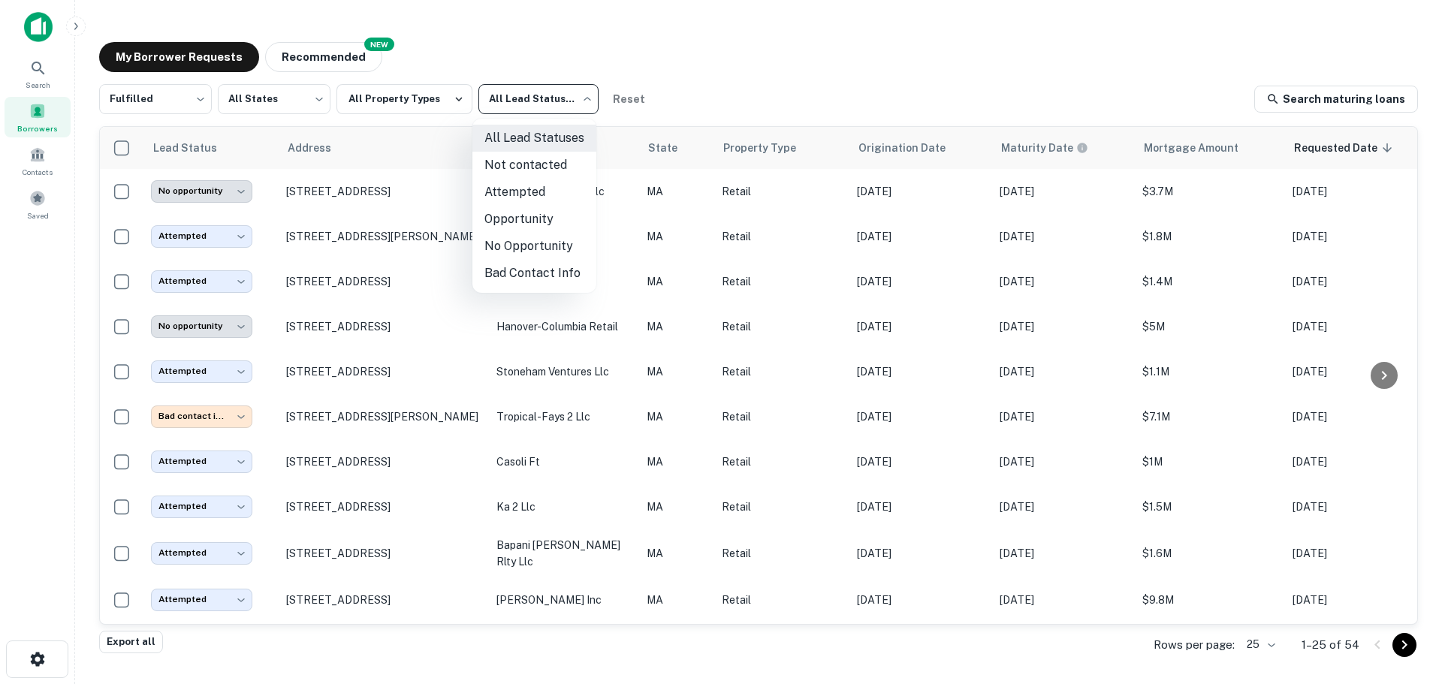
click at [548, 107] on body "**********" at bounding box center [721, 342] width 1442 height 684
click at [526, 161] on li "Not contacted" at bounding box center [534, 165] width 124 height 27
type input "****"
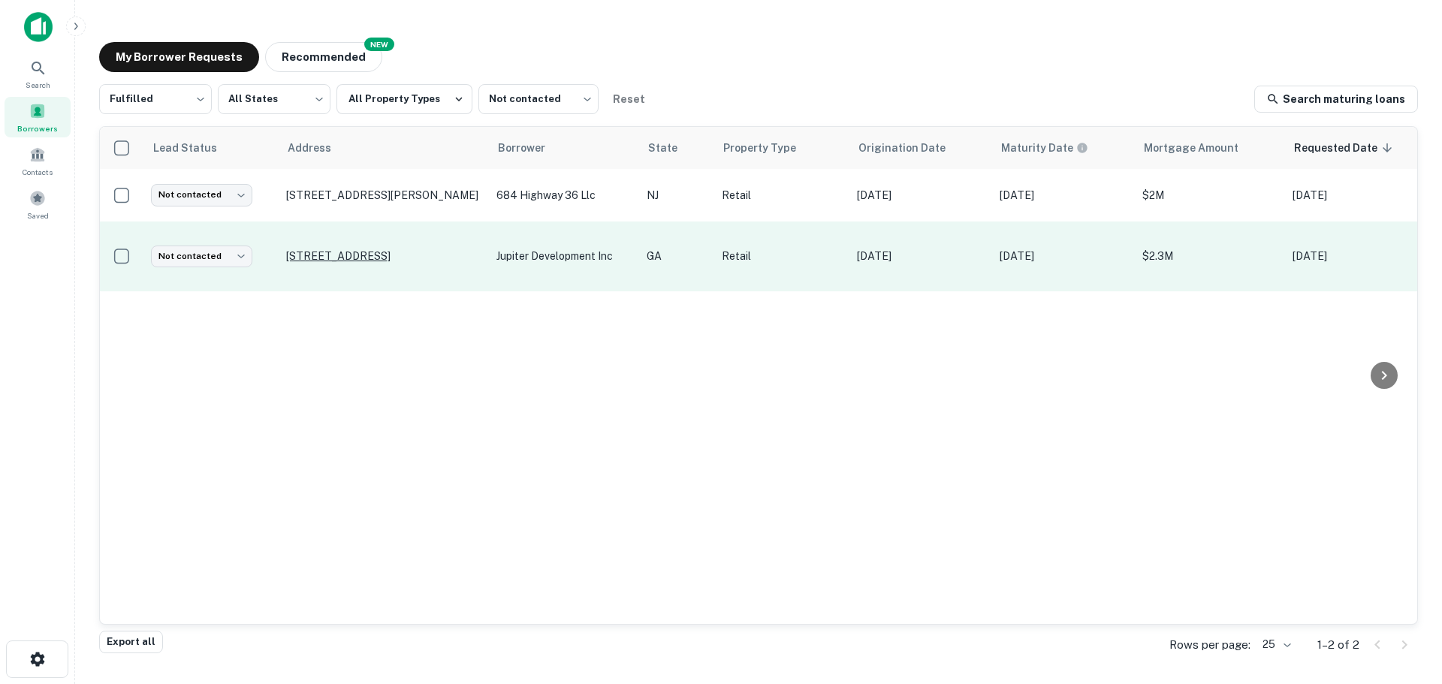
click at [365, 249] on p "5611 W Fayetteville Rd Atlanta, GA30349" at bounding box center [383, 256] width 195 height 14
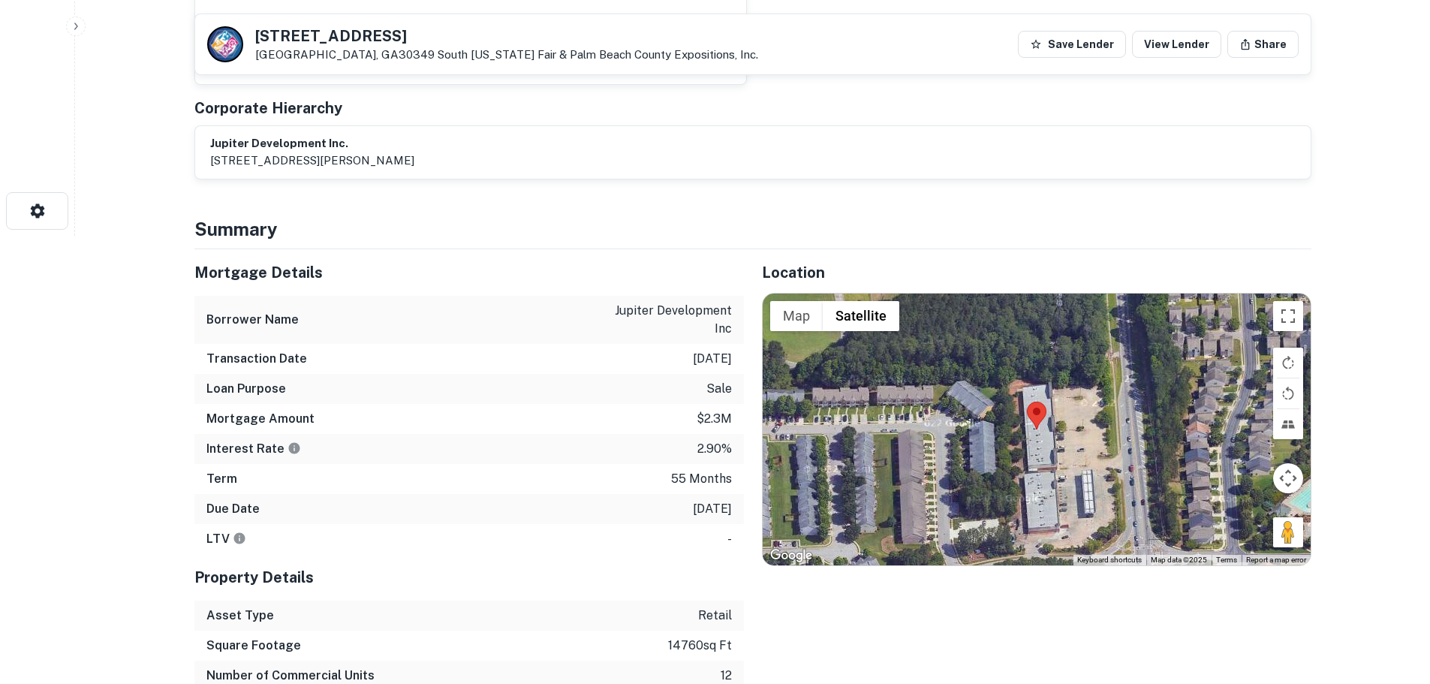
scroll to position [451, 0]
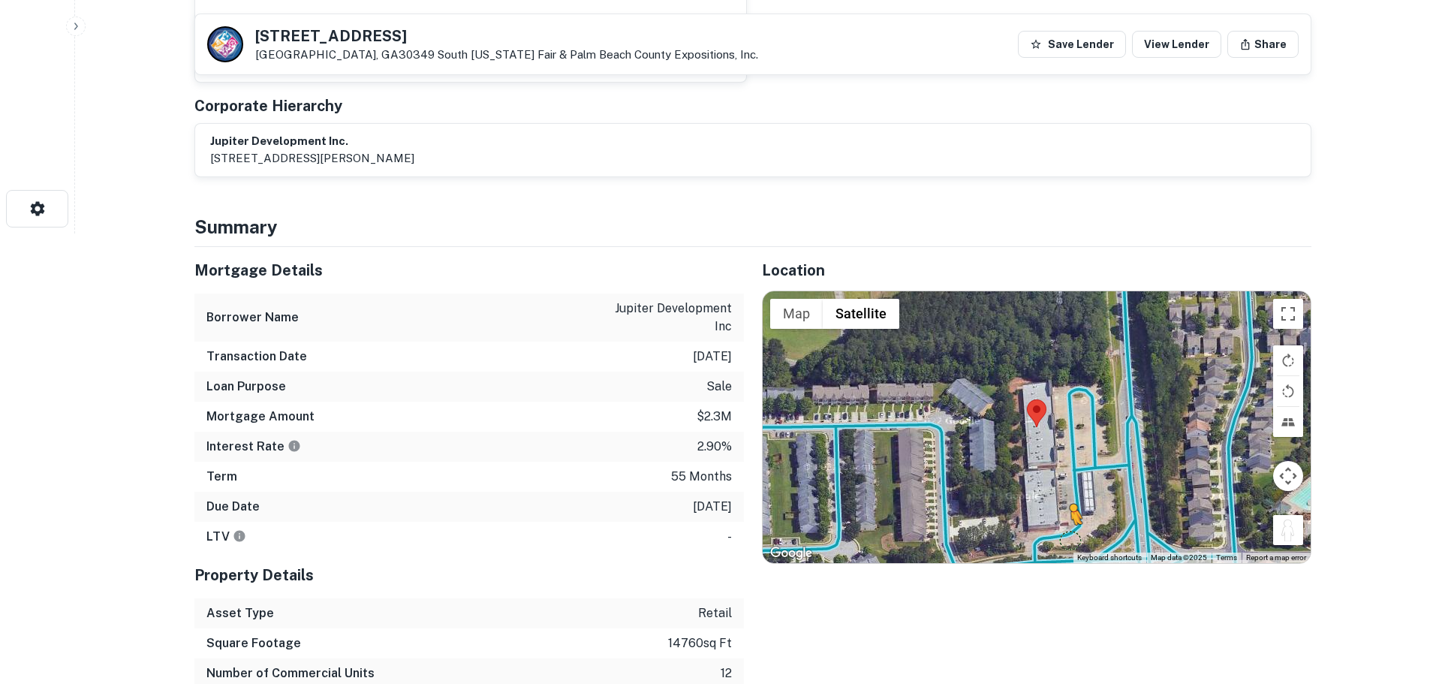
drag, startPoint x: 1295, startPoint y: 538, endPoint x: 1071, endPoint y: 539, distance: 224.5
click at [1071, 539] on div "To activate drag with keyboard, press Alt + Enter. Once in keyboard drag state,…" at bounding box center [1037, 427] width 548 height 272
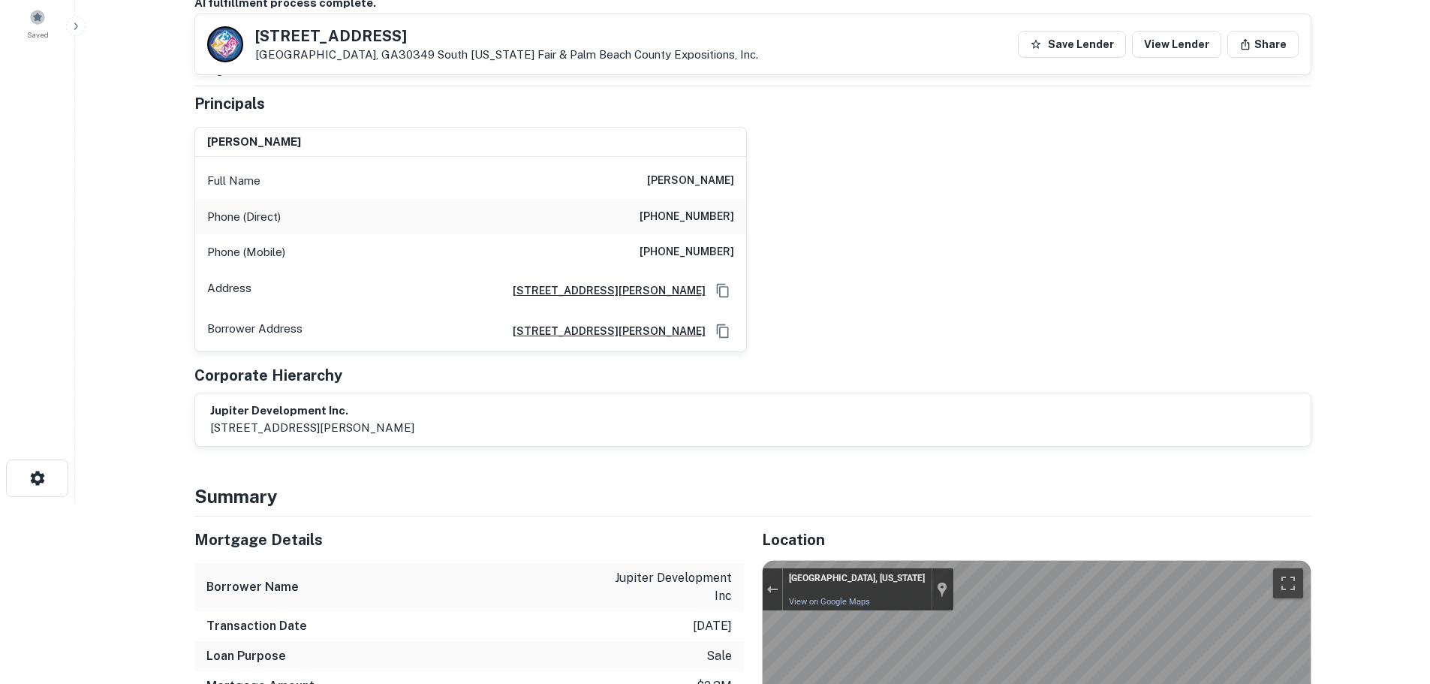
scroll to position [150, 0]
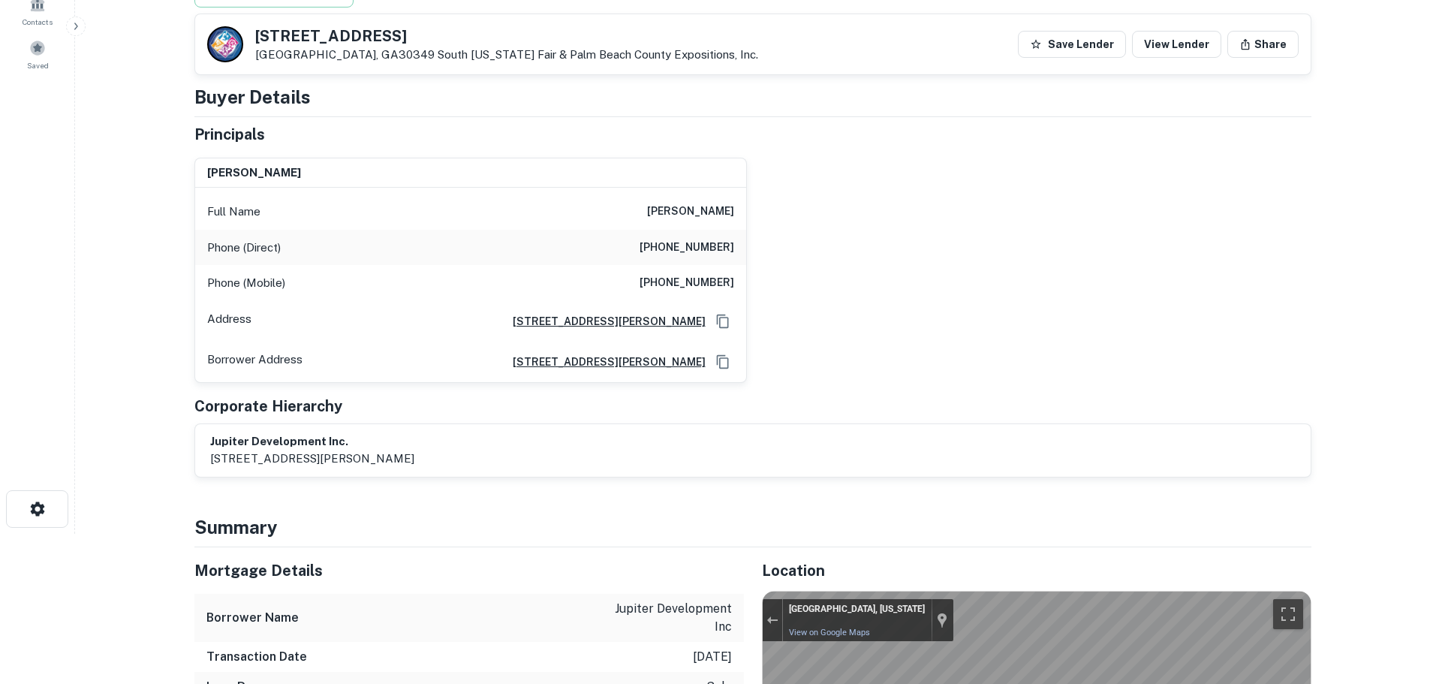
click at [719, 252] on h6 "(770) 410-0527" at bounding box center [687, 248] width 95 height 18
copy h6 "(770) 410-0527"
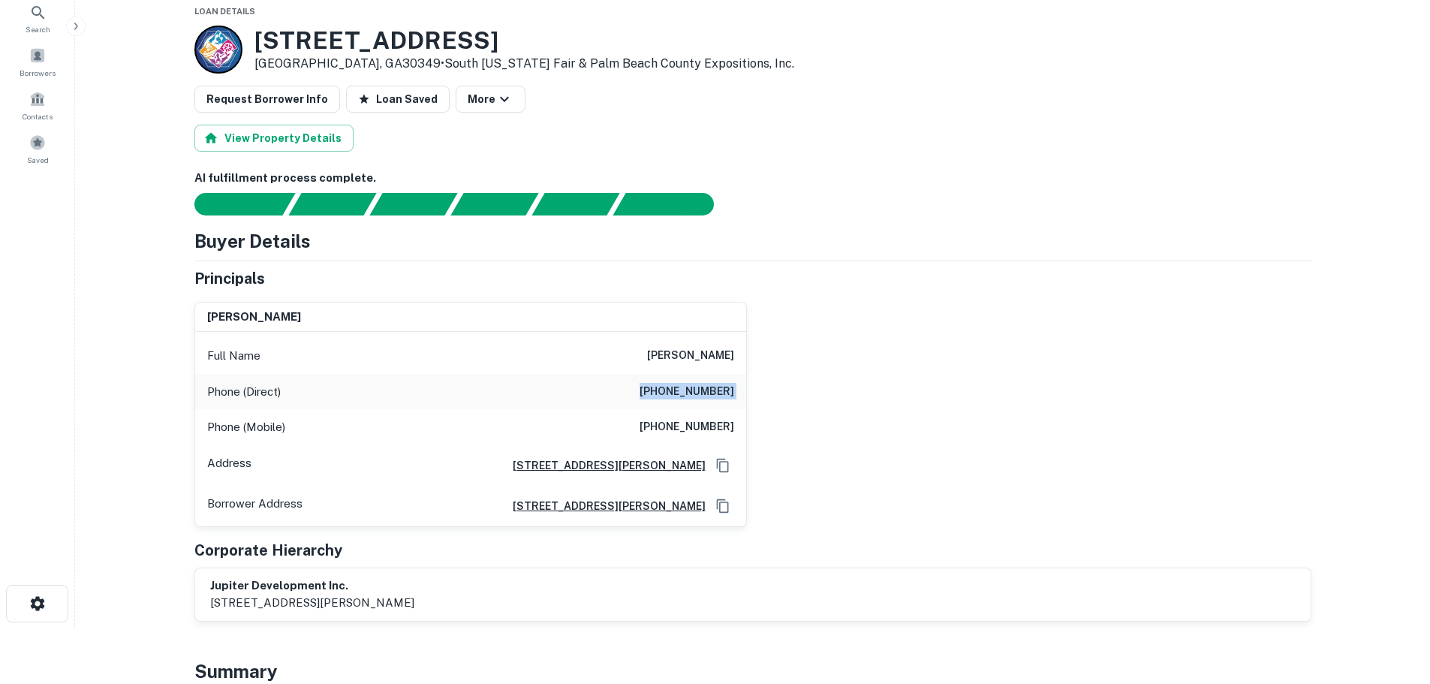
scroll to position [0, 0]
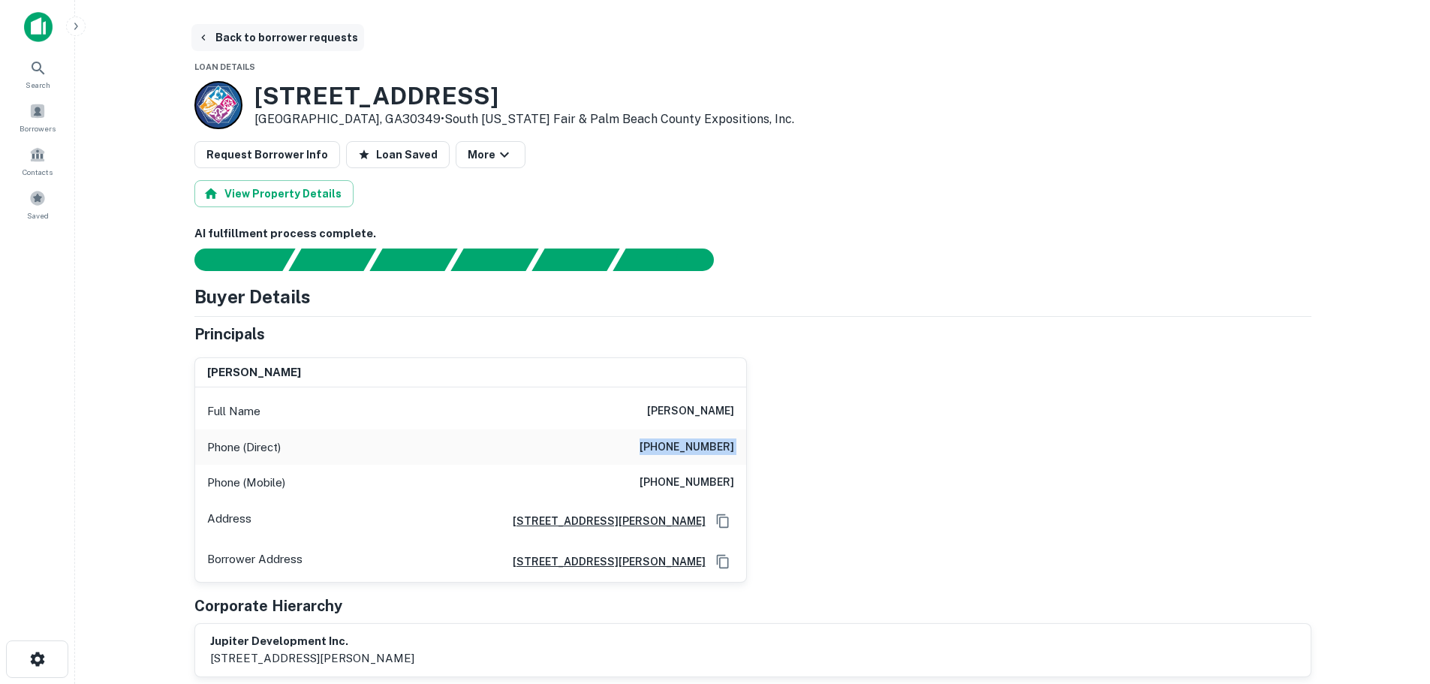
click at [290, 41] on button "Back to borrower requests" at bounding box center [277, 37] width 173 height 27
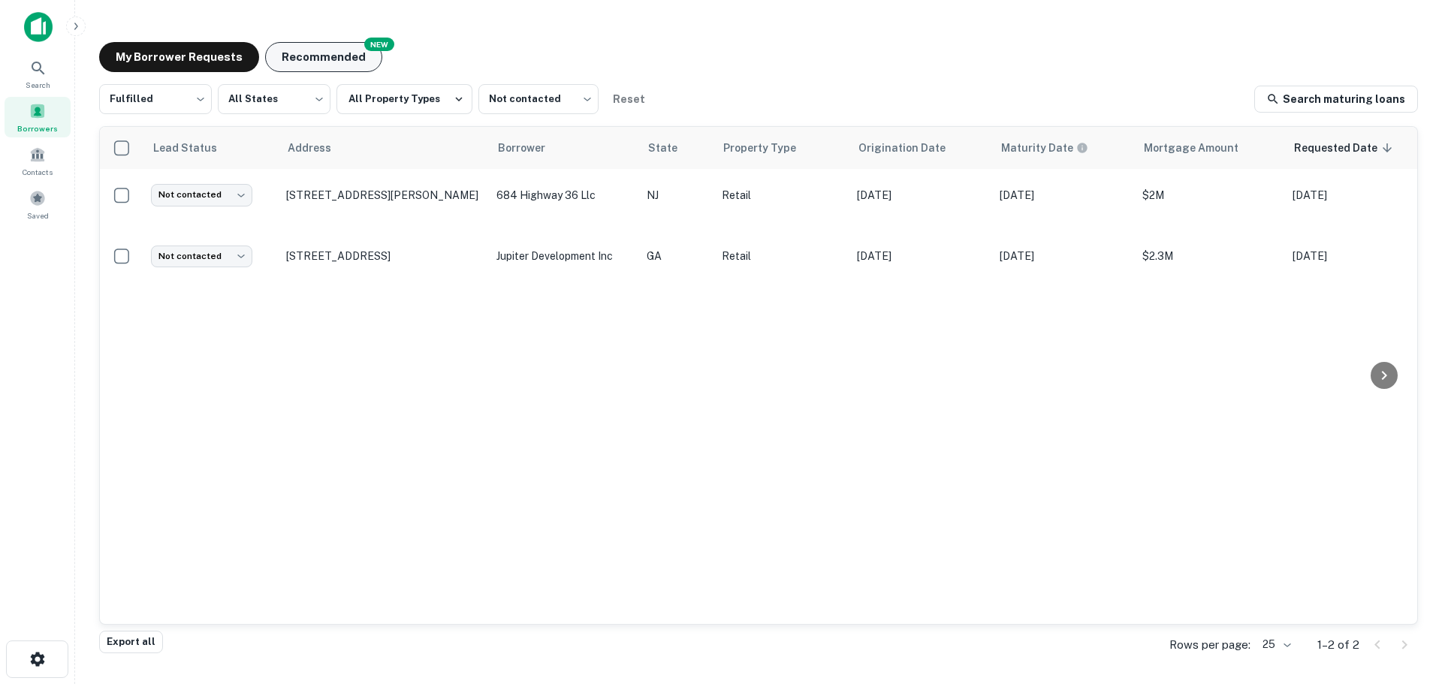
click at [308, 45] on button "Recommended" at bounding box center [323, 57] width 117 height 30
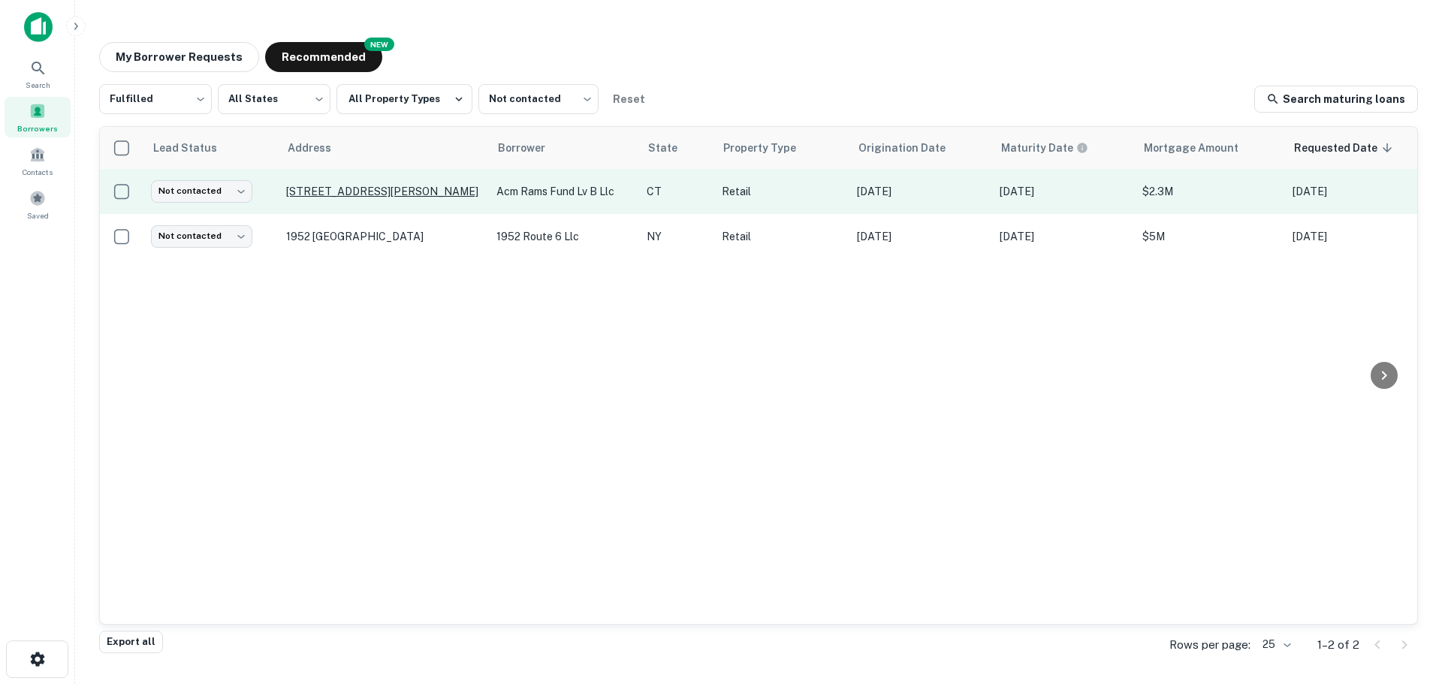
click at [370, 185] on p "12 Burtis Ave New Canaan, CT06840" at bounding box center [383, 192] width 195 height 14
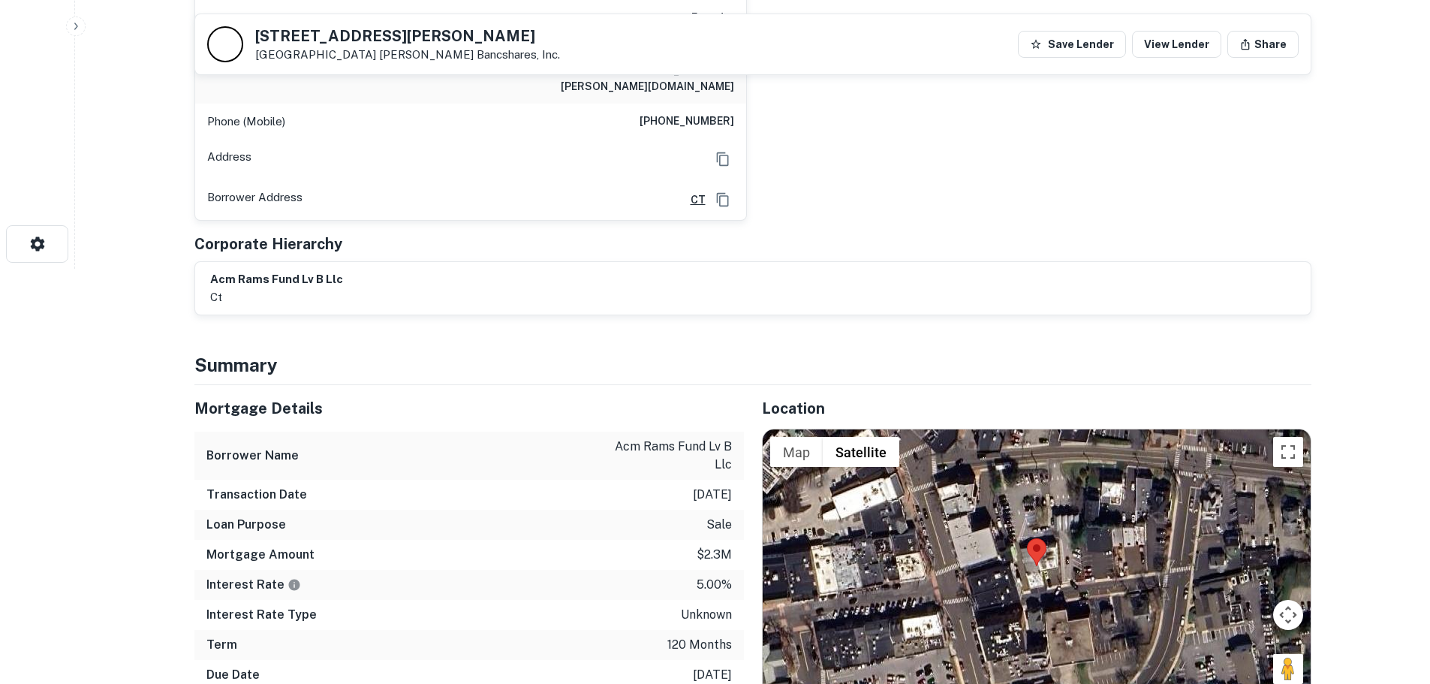
scroll to position [225, 0]
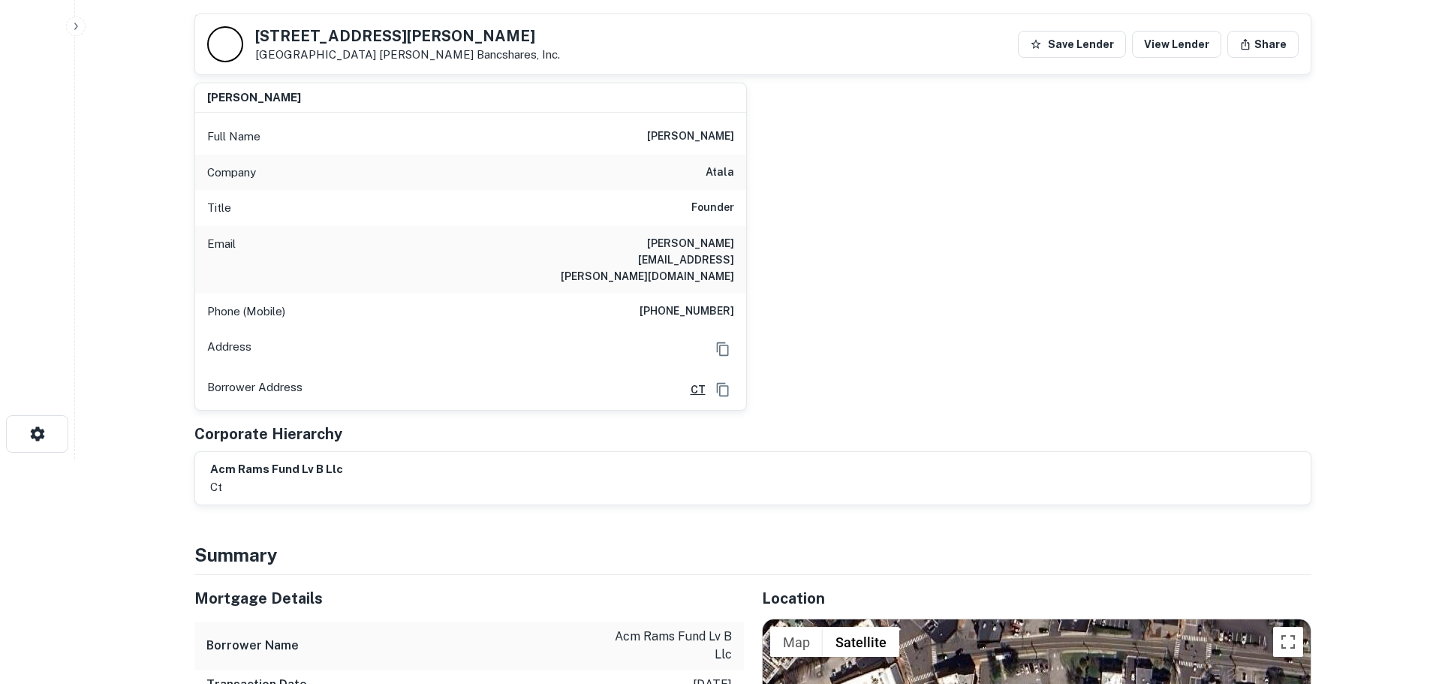
click at [719, 173] on h6 "atala" at bounding box center [720, 173] width 29 height 18
copy h6 "atala"
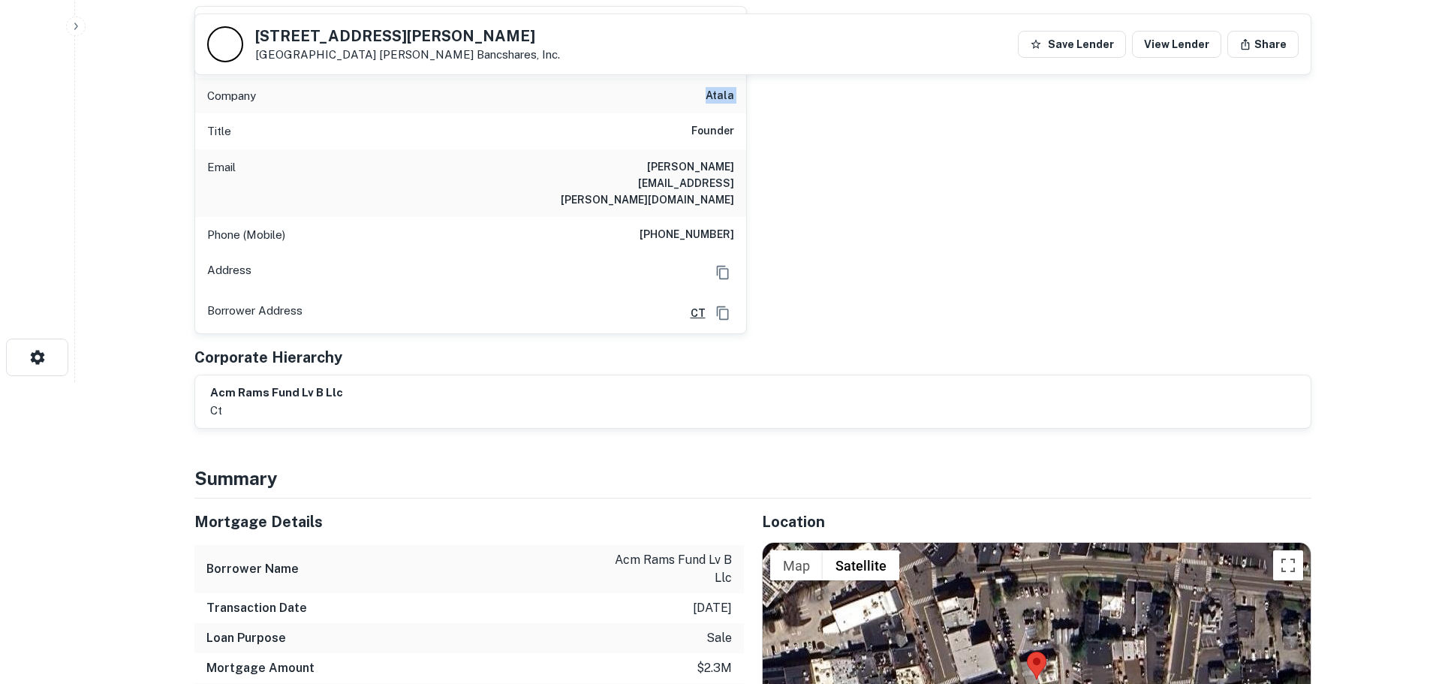
scroll to position [300, 0]
click at [438, 57] on link "Garnett Bancshares, Inc." at bounding box center [469, 54] width 181 height 13
click at [276, 31] on h5 "12 Burtis Ave" at bounding box center [407, 36] width 305 height 15
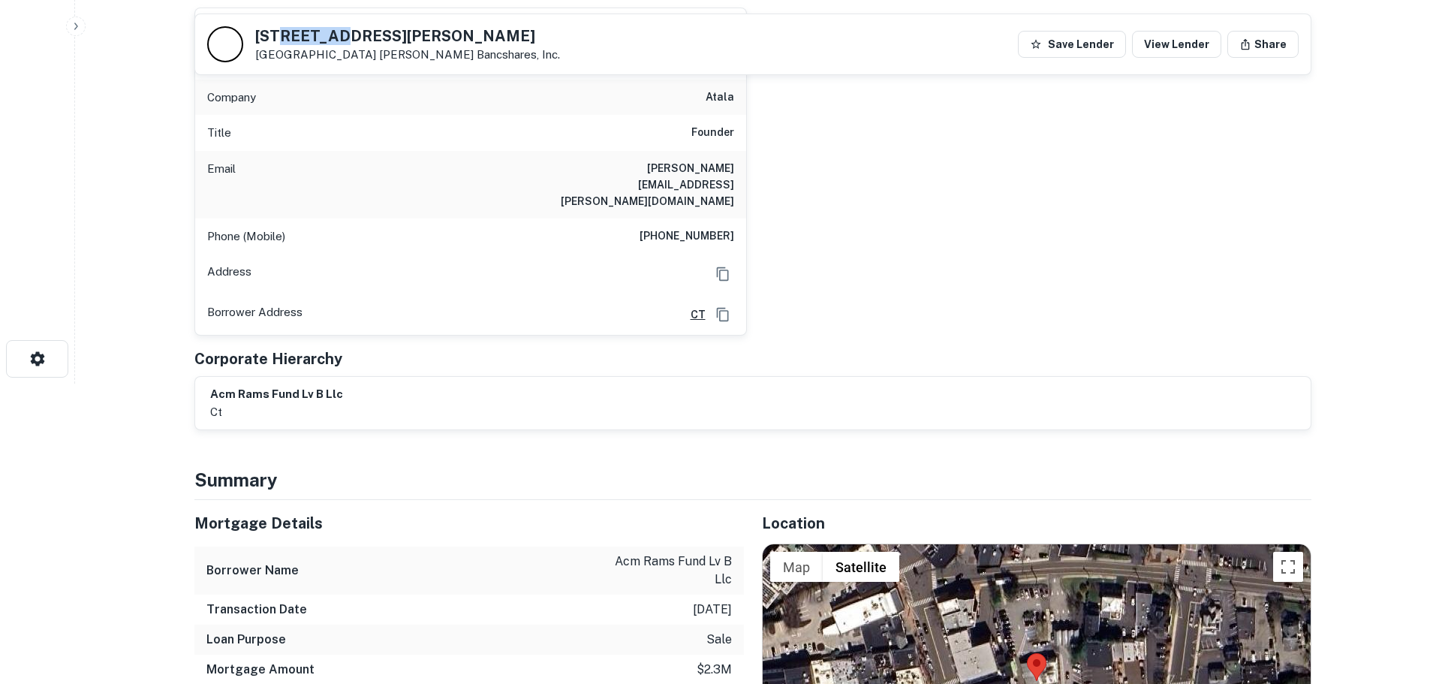
click at [276, 31] on h5 "12 Burtis Ave" at bounding box center [407, 36] width 305 height 15
copy h5 "12 Burtis Ave"
